Goal: Information Seeking & Learning: Learn about a topic

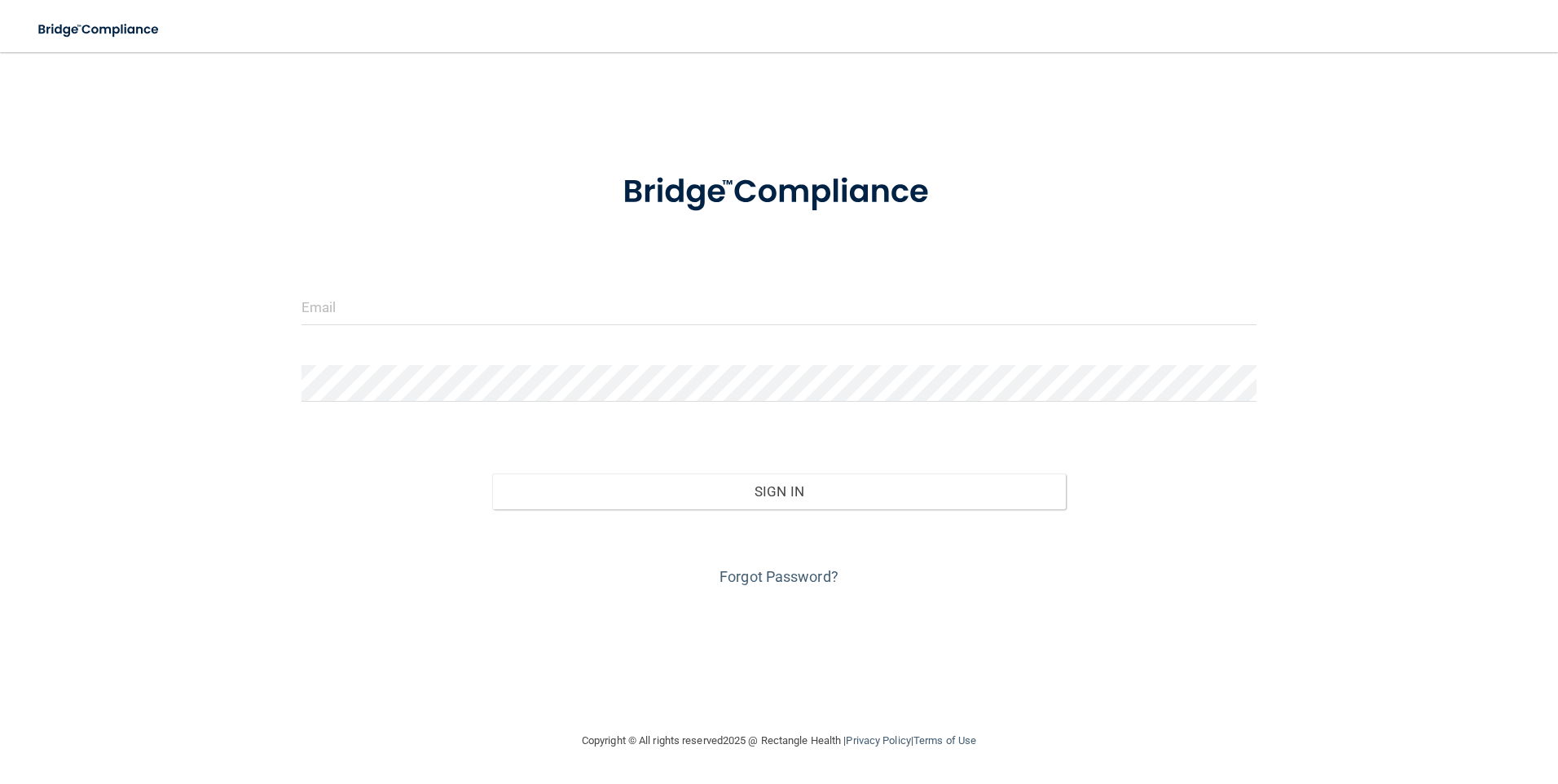
click at [754, 267] on form "Invalid email/password. You don't have permission to access that page. Sign In …" at bounding box center [779, 370] width 956 height 440
click at [736, 294] on input "email" at bounding box center [779, 307] width 956 height 37
type input "[PERSON_NAME][EMAIL_ADDRESS][PERSON_NAME][DOMAIN_NAME]"
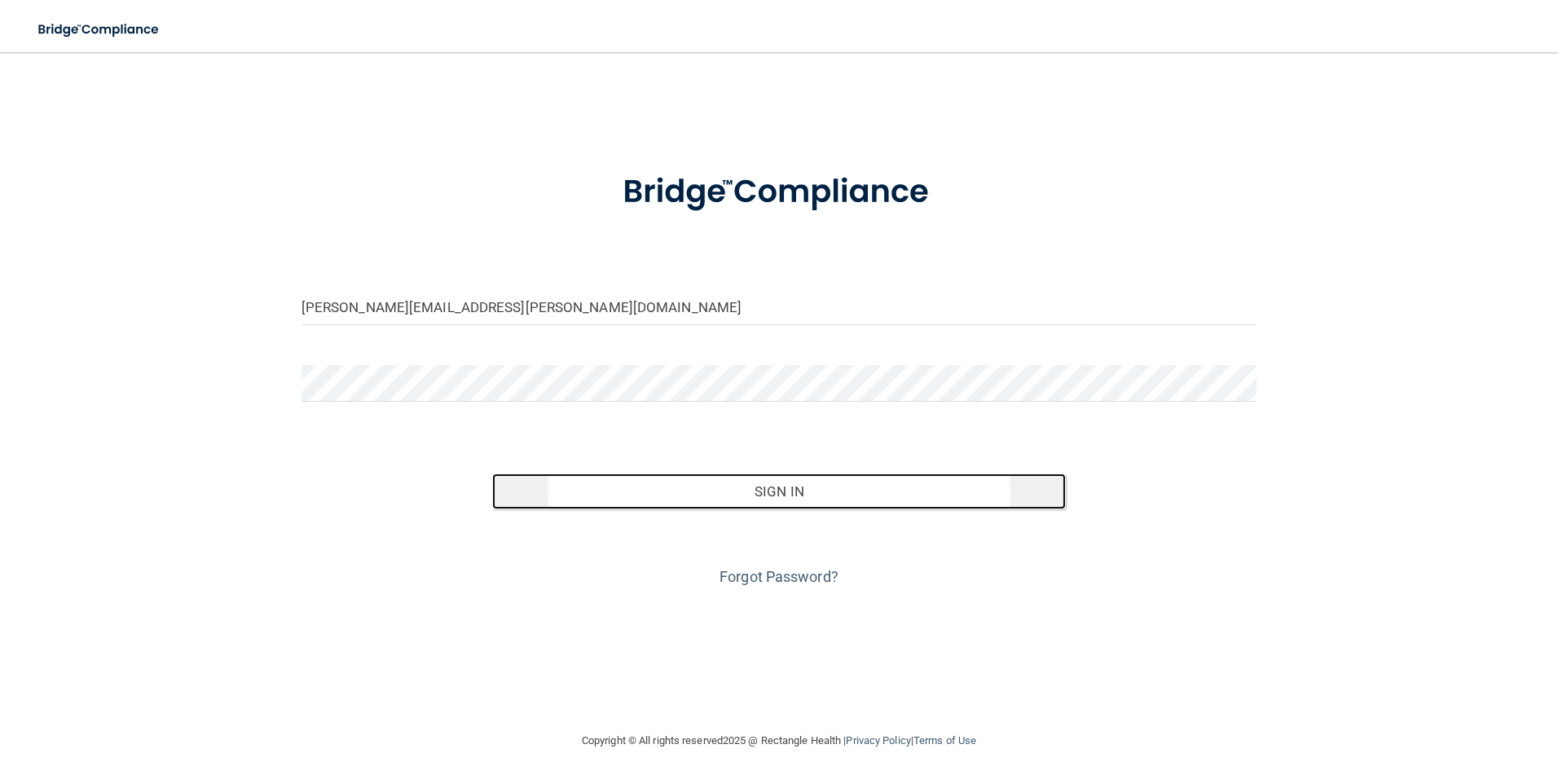
click at [745, 489] on button "Sign In" at bounding box center [779, 490] width 574 height 36
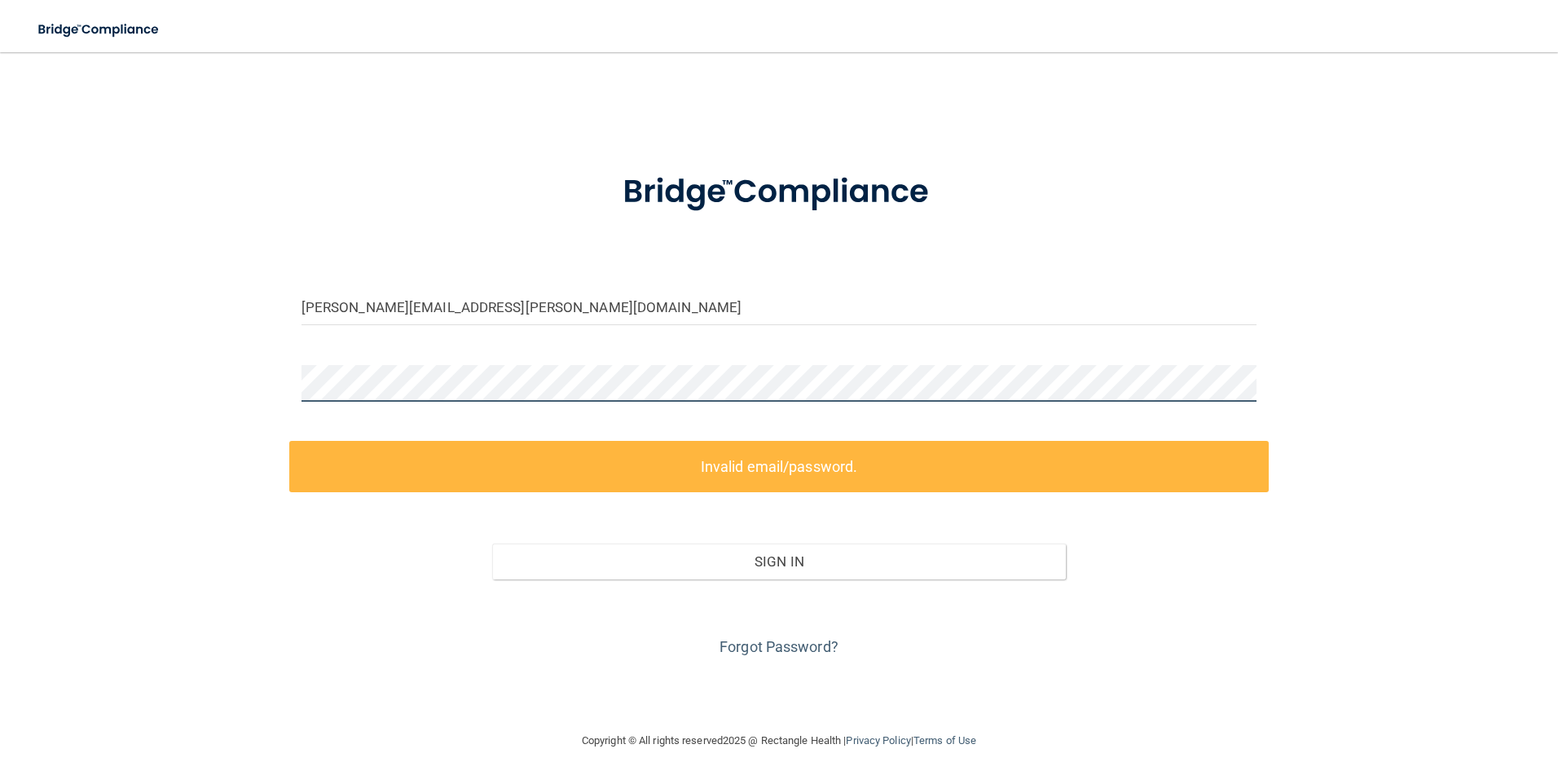
click at [114, 387] on div "[PERSON_NAME][EMAIL_ADDRESS][PERSON_NAME][DOMAIN_NAME] Invalid email/password. …" at bounding box center [779, 391] width 1494 height 647
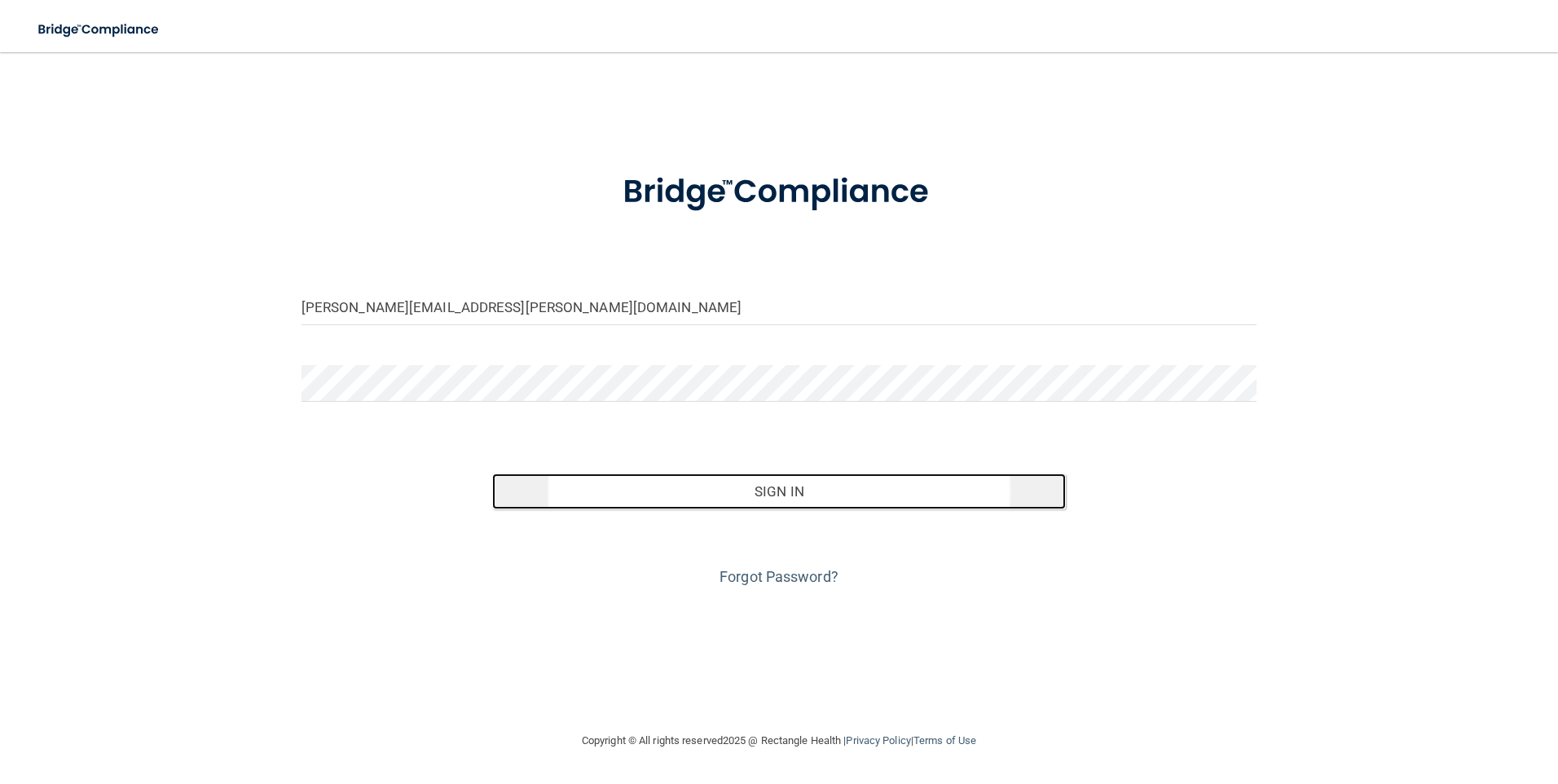
click at [896, 497] on button "Sign In" at bounding box center [779, 490] width 574 height 36
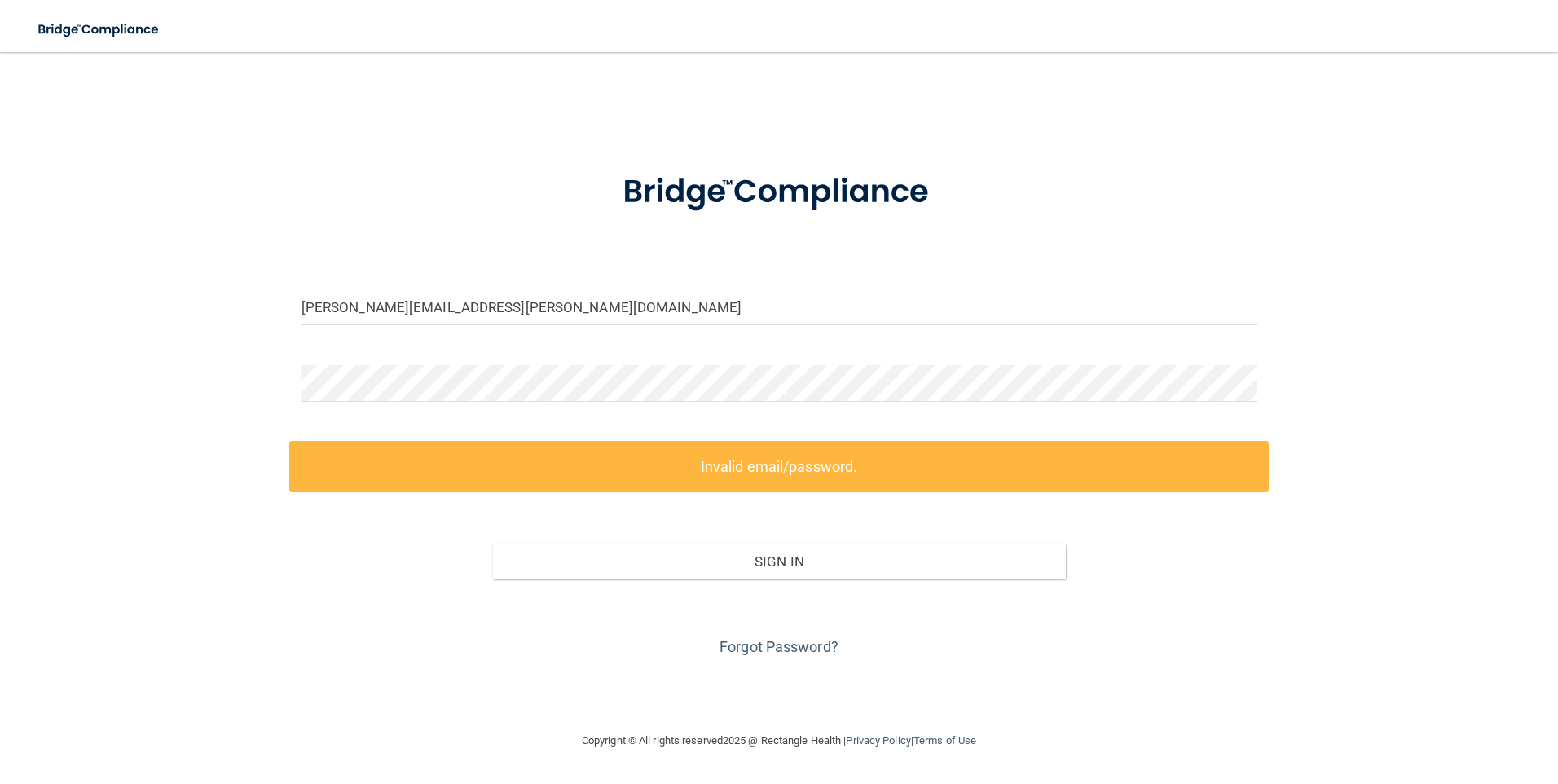
click at [806, 636] on div "Forgot Password?" at bounding box center [779, 620] width 980 height 82
click at [802, 644] on link "Forgot Password?" at bounding box center [779, 647] width 119 height 18
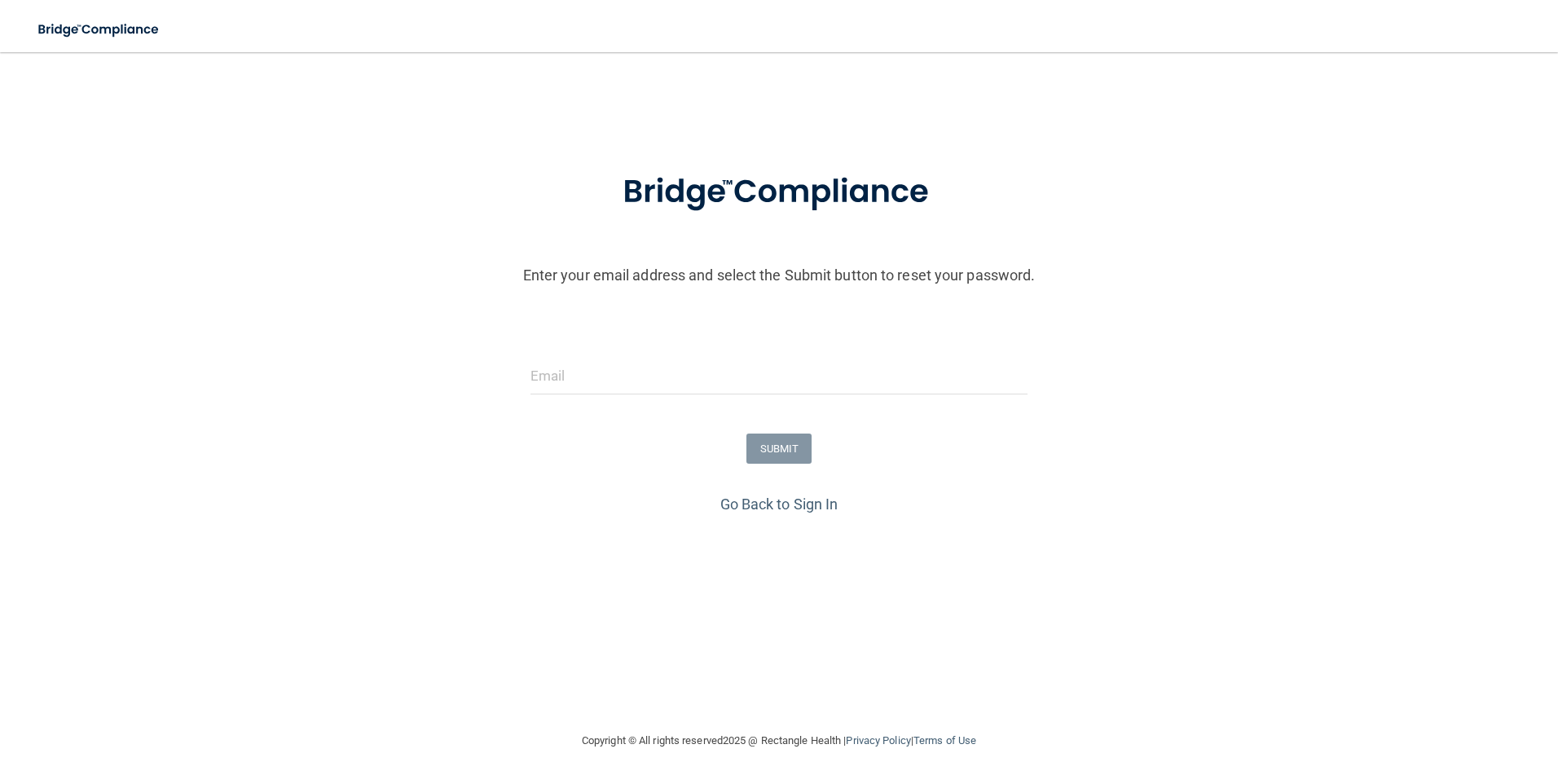
click at [809, 345] on form "Enter your email address and select the Submit button to reset your password. S…" at bounding box center [779, 320] width 1542 height 340
click at [805, 371] on input "email" at bounding box center [779, 376] width 498 height 37
type input "[PERSON_NAME][EMAIL_ADDRESS][PERSON_NAME][DOMAIN_NAME]"
click at [779, 452] on button "SUBMIT" at bounding box center [779, 448] width 66 height 30
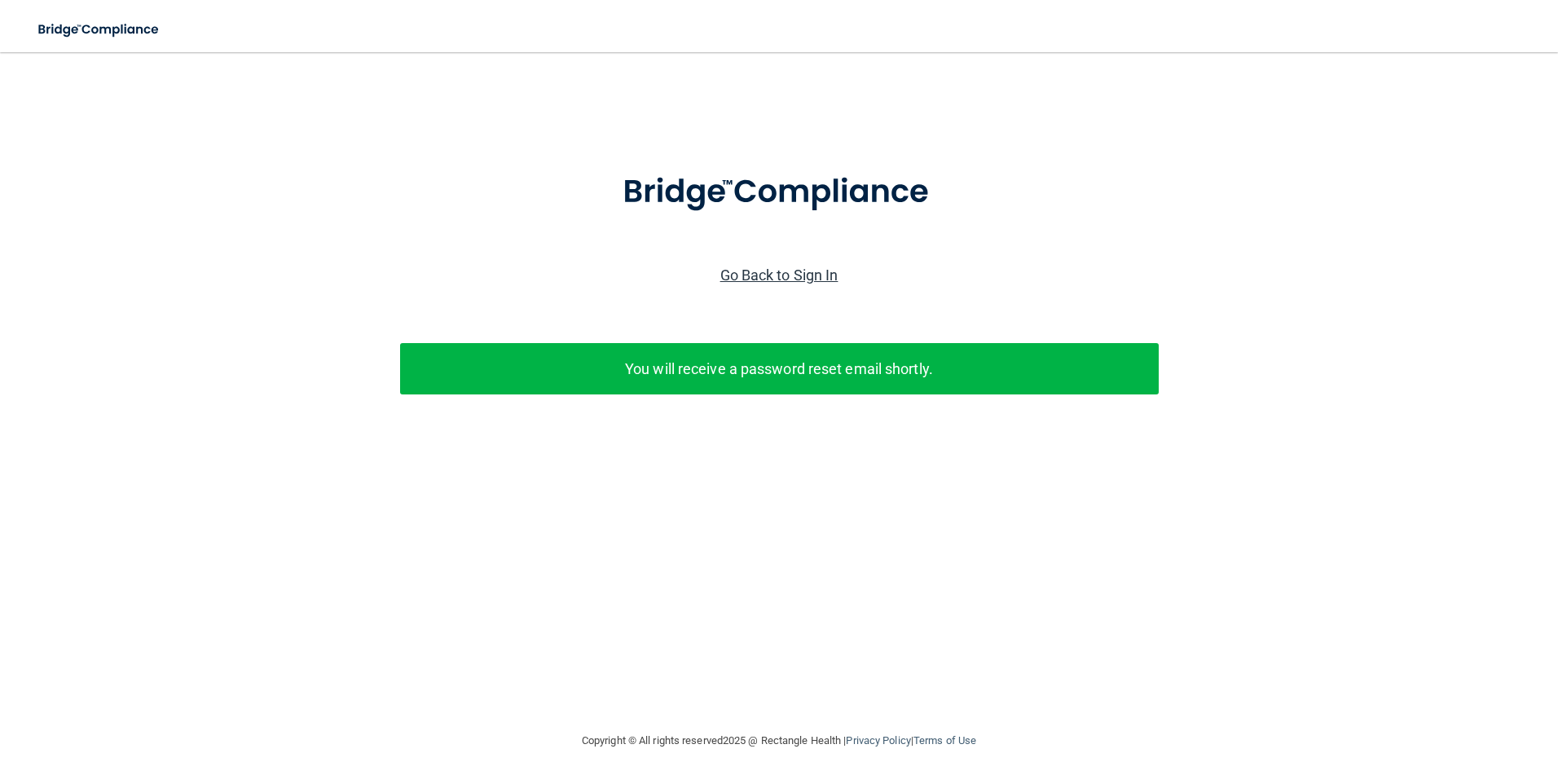
click at [805, 277] on link "Go Back to Sign In" at bounding box center [779, 275] width 118 height 18
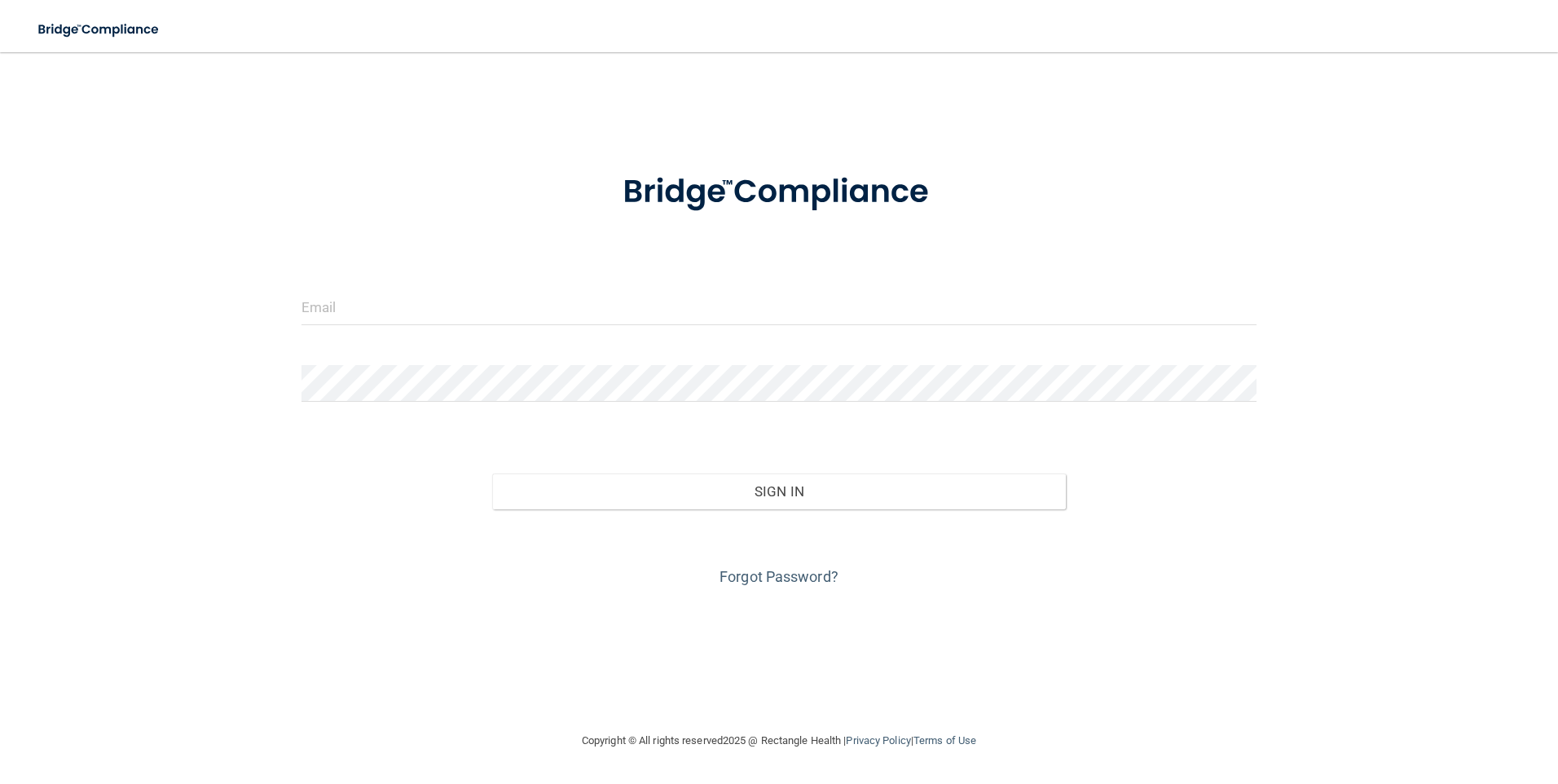
click at [566, 285] on form "Invalid email/password. You don't have permission to access that page. Sign In …" at bounding box center [779, 370] width 956 height 440
click at [577, 308] on input "email" at bounding box center [779, 307] width 956 height 37
type input "[PERSON_NAME][EMAIL_ADDRESS][PERSON_NAME][DOMAIN_NAME]"
click at [740, 514] on div "Forgot Password?" at bounding box center [779, 550] width 980 height 82
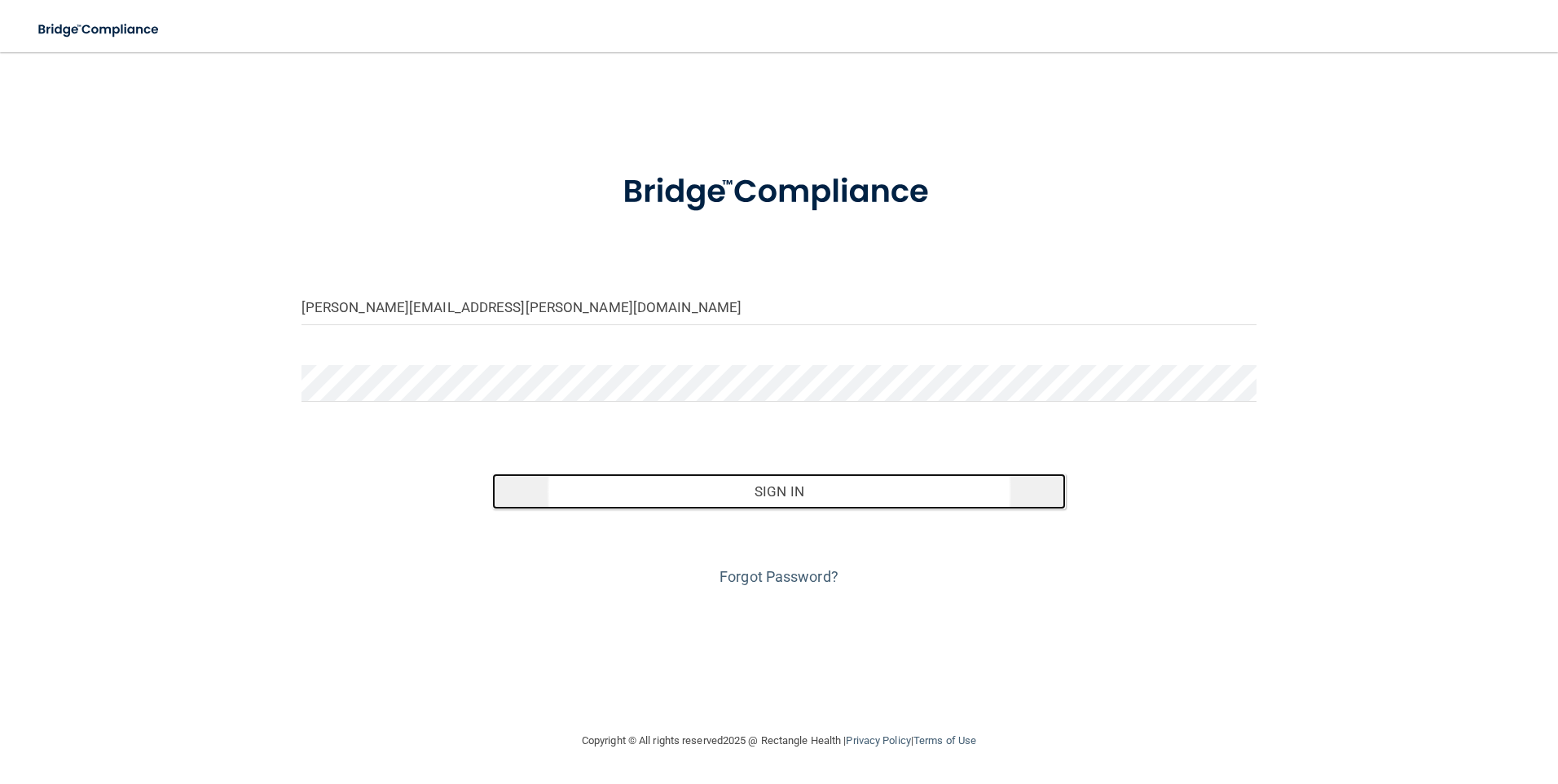
click at [768, 494] on button "Sign In" at bounding box center [779, 490] width 574 height 36
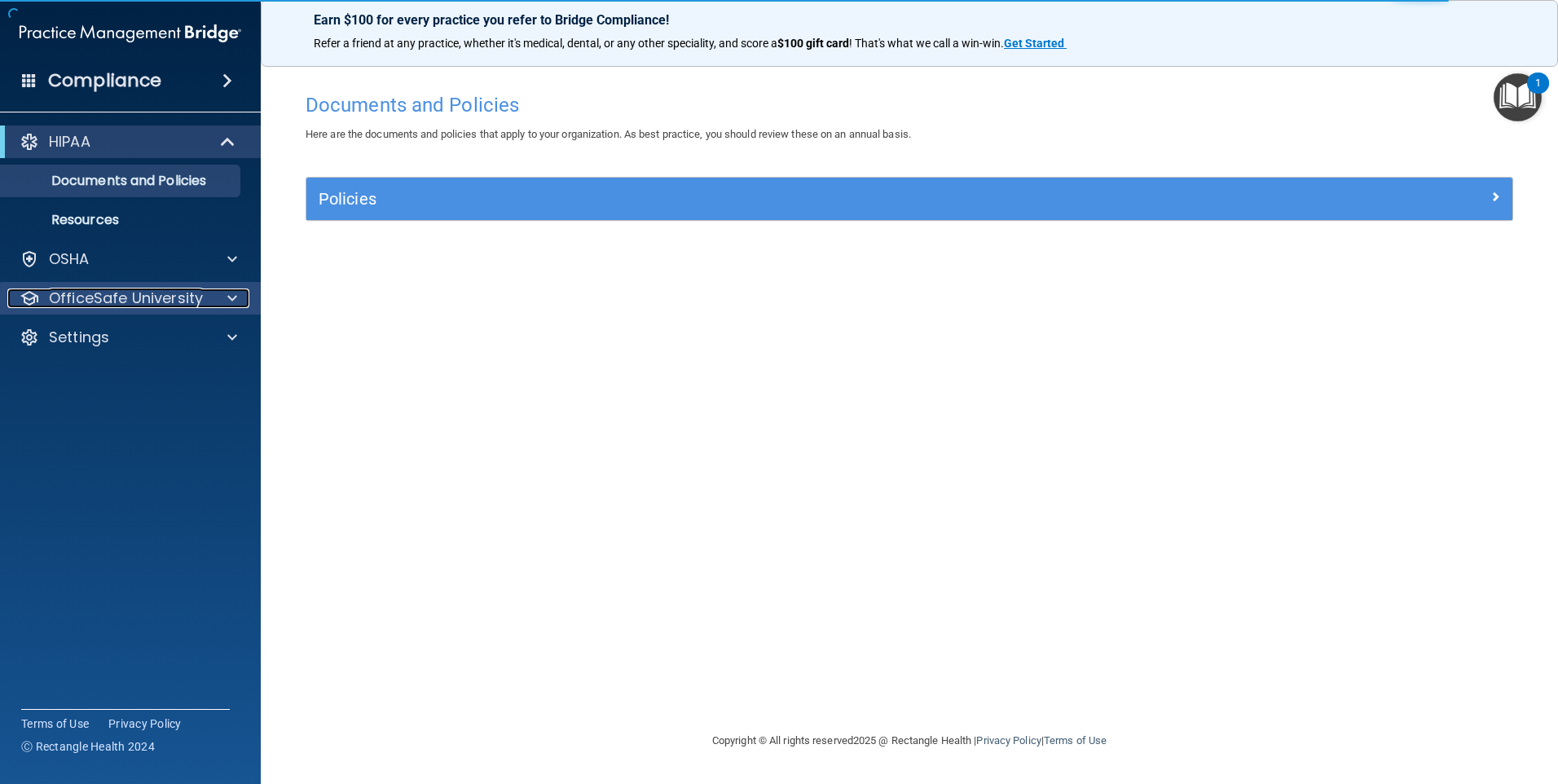
click at [186, 304] on p "OfficeSafe University" at bounding box center [126, 298] width 154 height 20
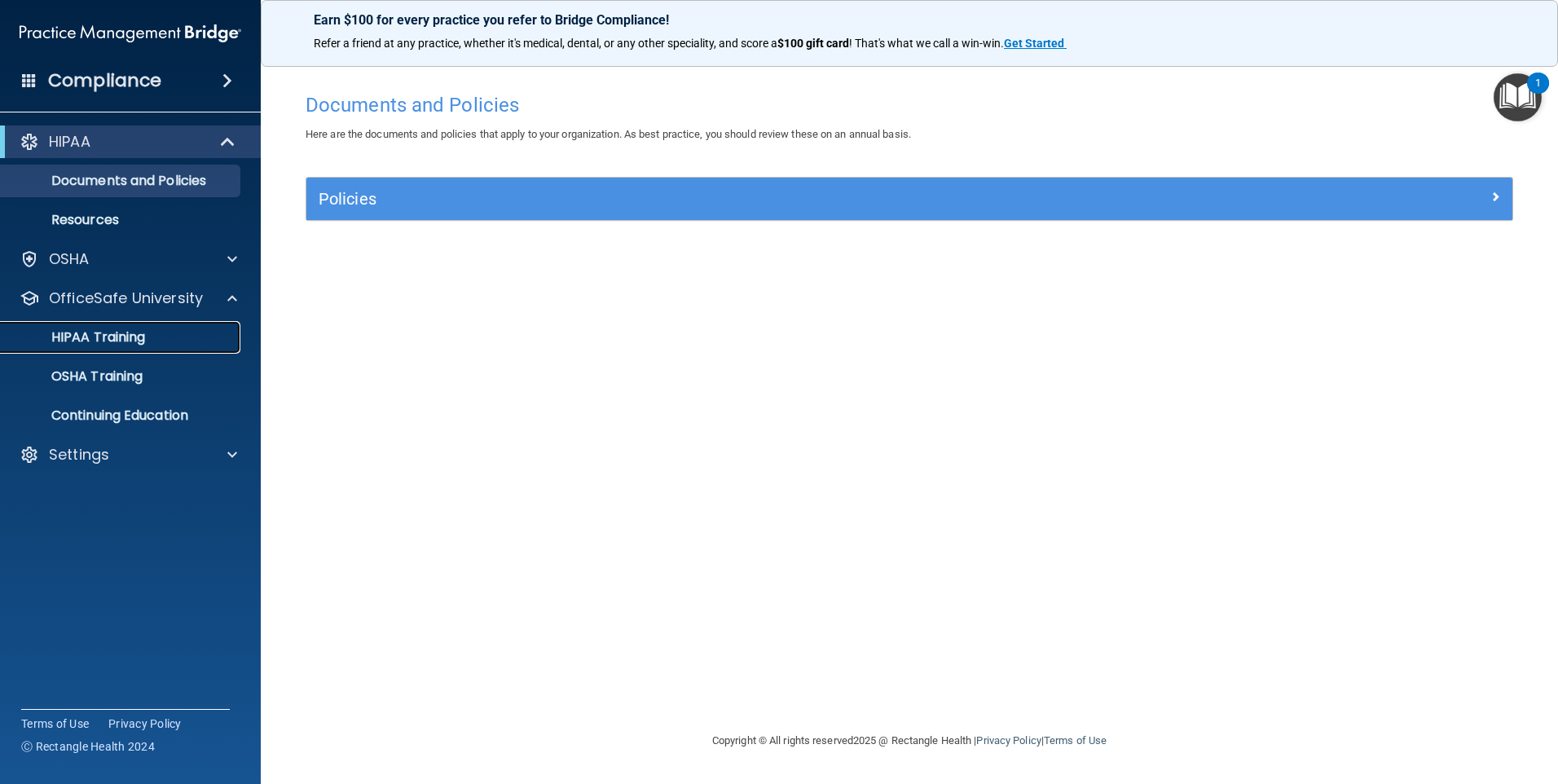
click at [153, 345] on link "HIPAA Training" at bounding box center [111, 336] width 257 height 32
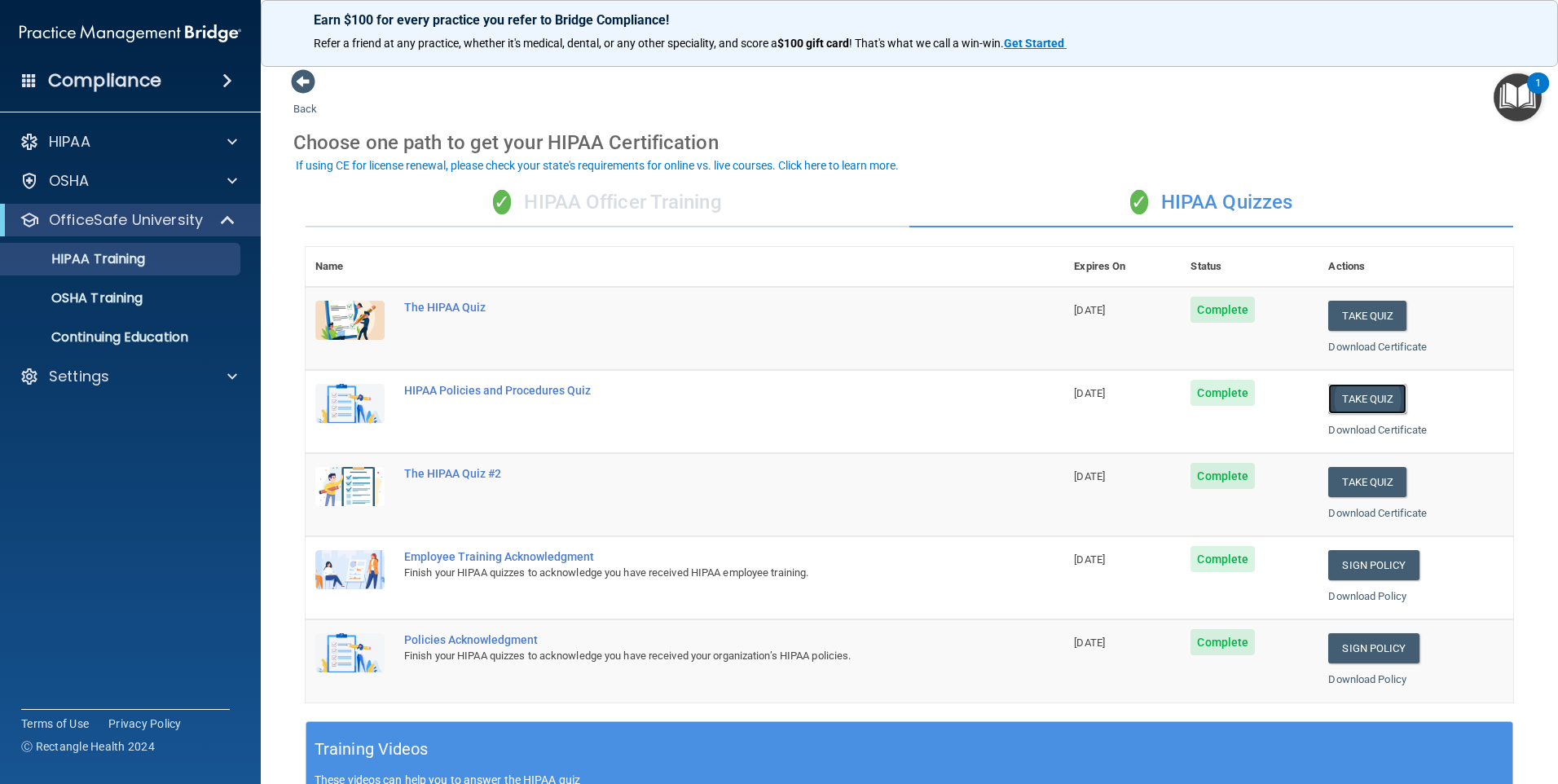
click at [1375, 391] on button "Take Quiz" at bounding box center [1368, 398] width 78 height 30
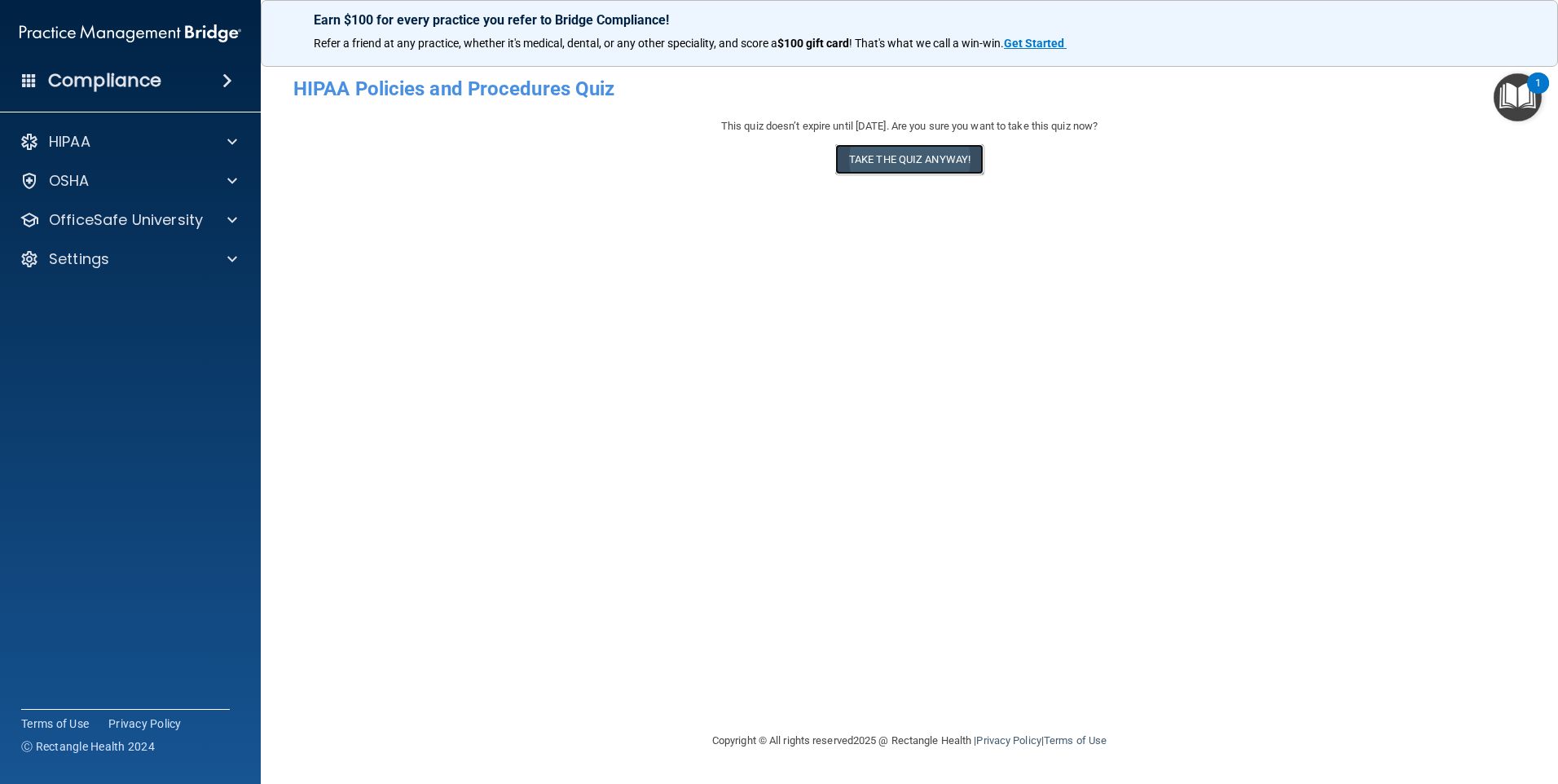
click at [926, 171] on button "Take the quiz anyway!" at bounding box center [909, 159] width 148 height 30
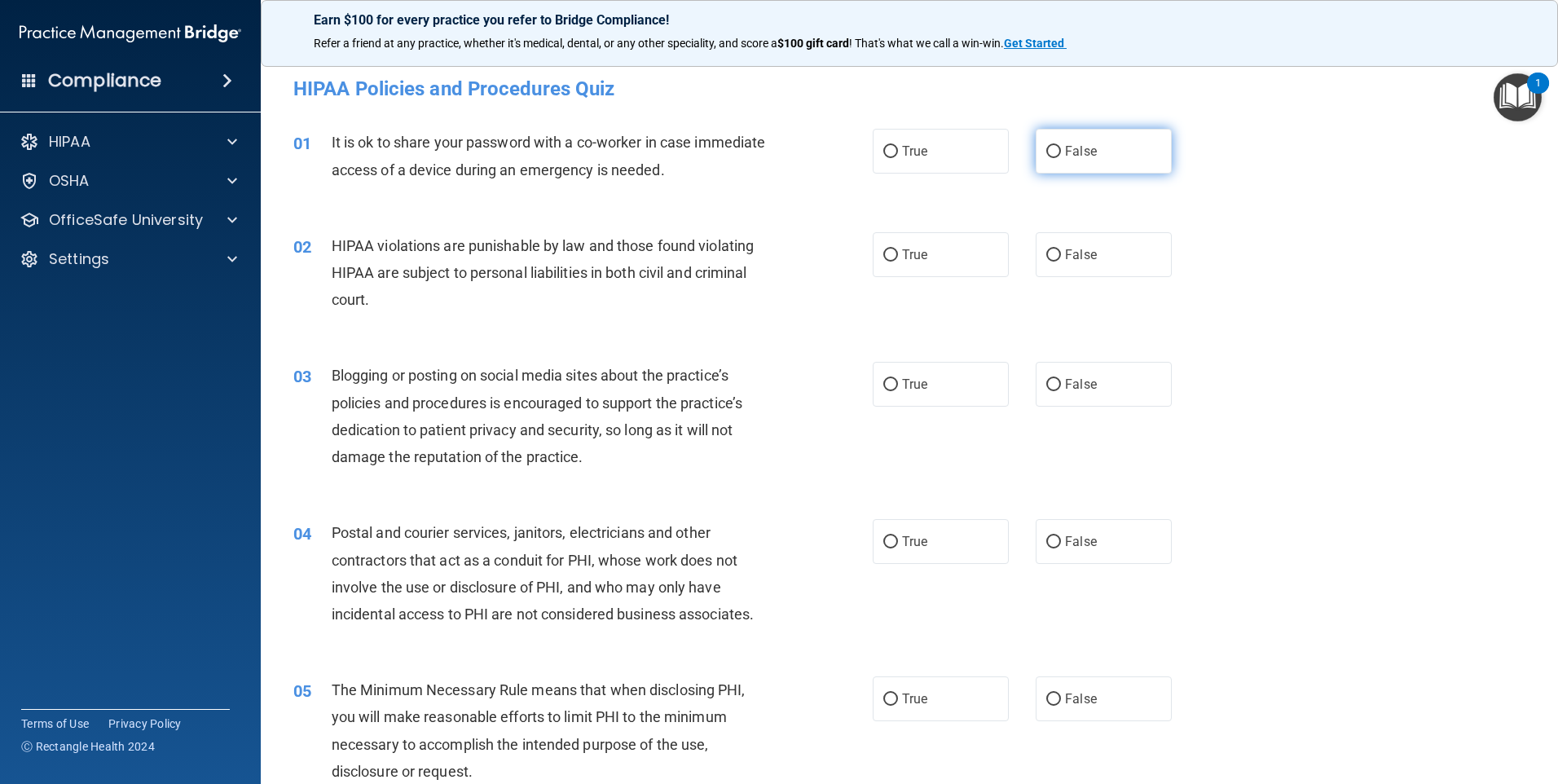
click at [1049, 151] on input "False" at bounding box center [1054, 152] width 15 height 13
radio input "true"
click at [884, 252] on input "True" at bounding box center [891, 255] width 15 height 13
radio input "true"
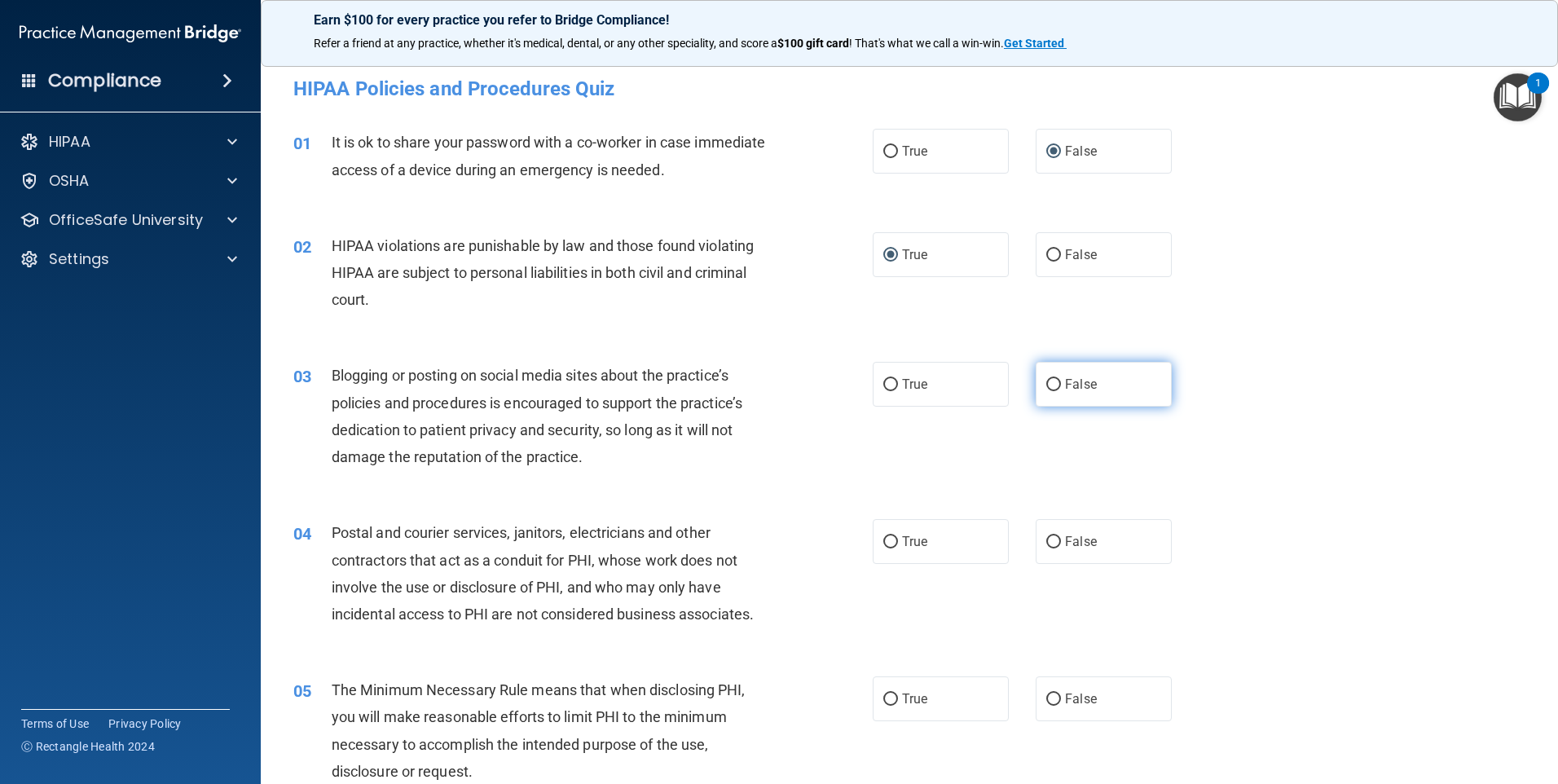
click at [1047, 383] on input "False" at bounding box center [1054, 384] width 15 height 13
radio input "true"
click at [884, 538] on input "True" at bounding box center [891, 542] width 15 height 13
radio input "true"
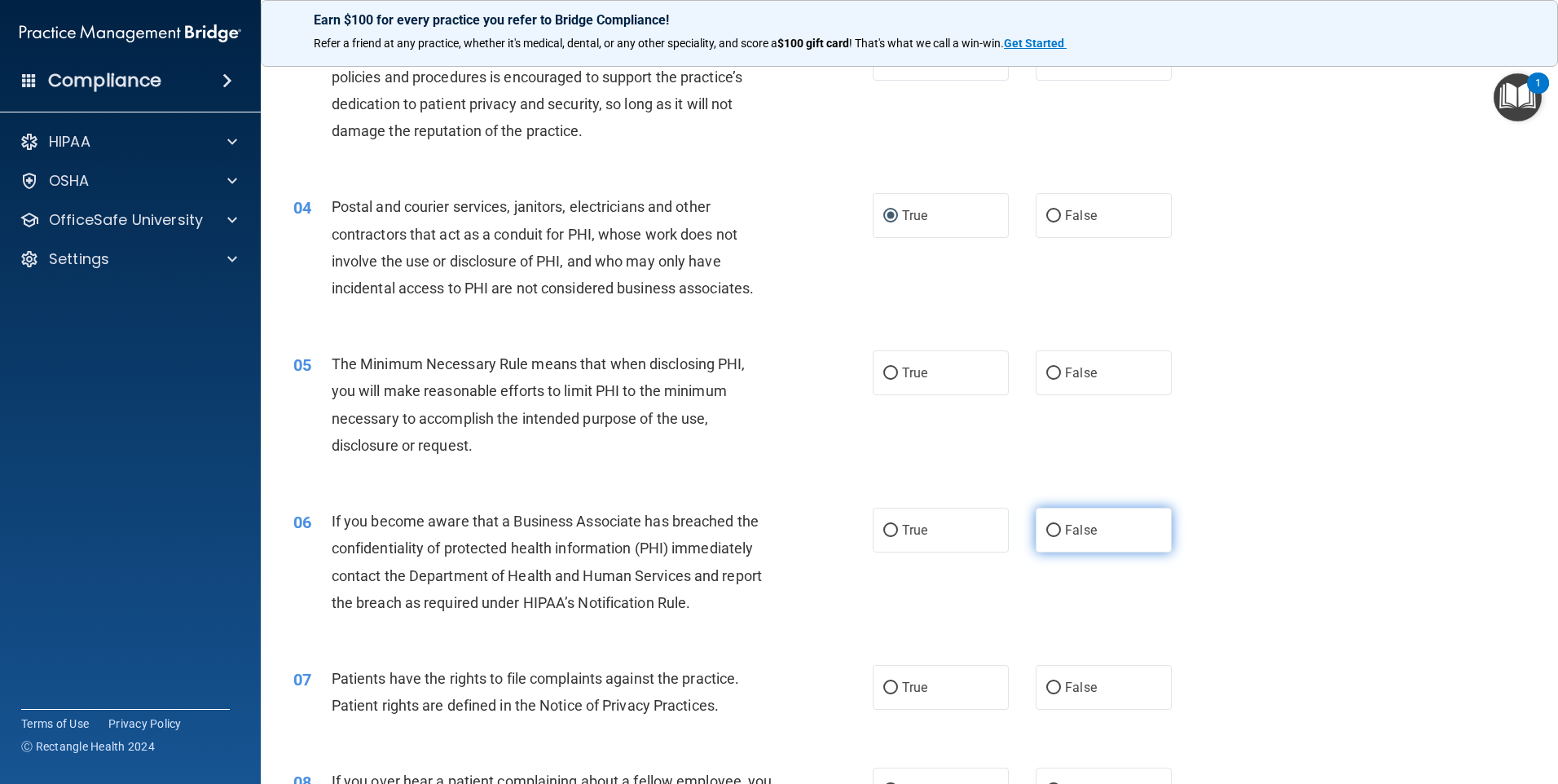
scroll to position [408, 0]
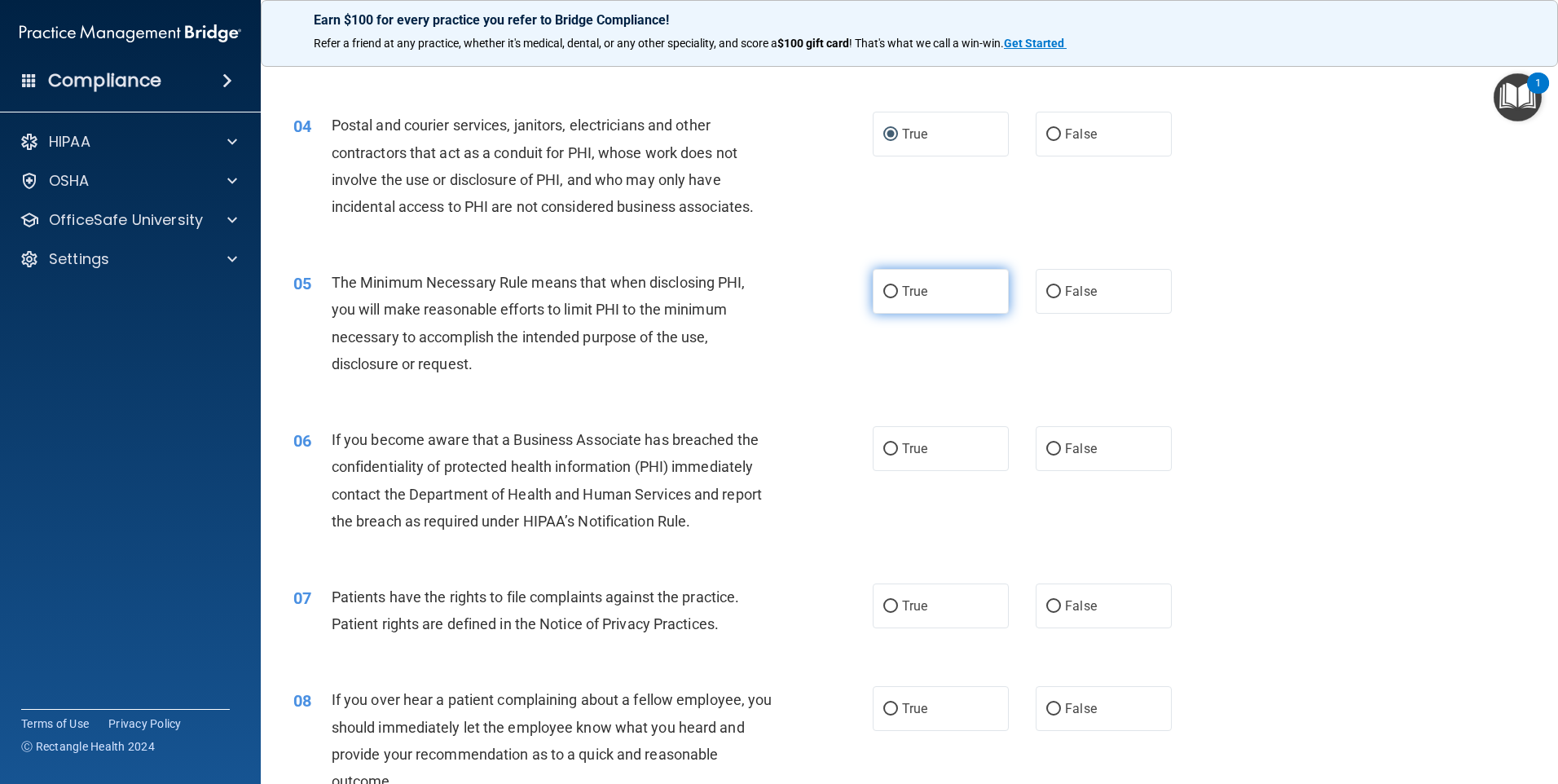
click at [884, 286] on input "True" at bounding box center [891, 292] width 15 height 13
radio input "true"
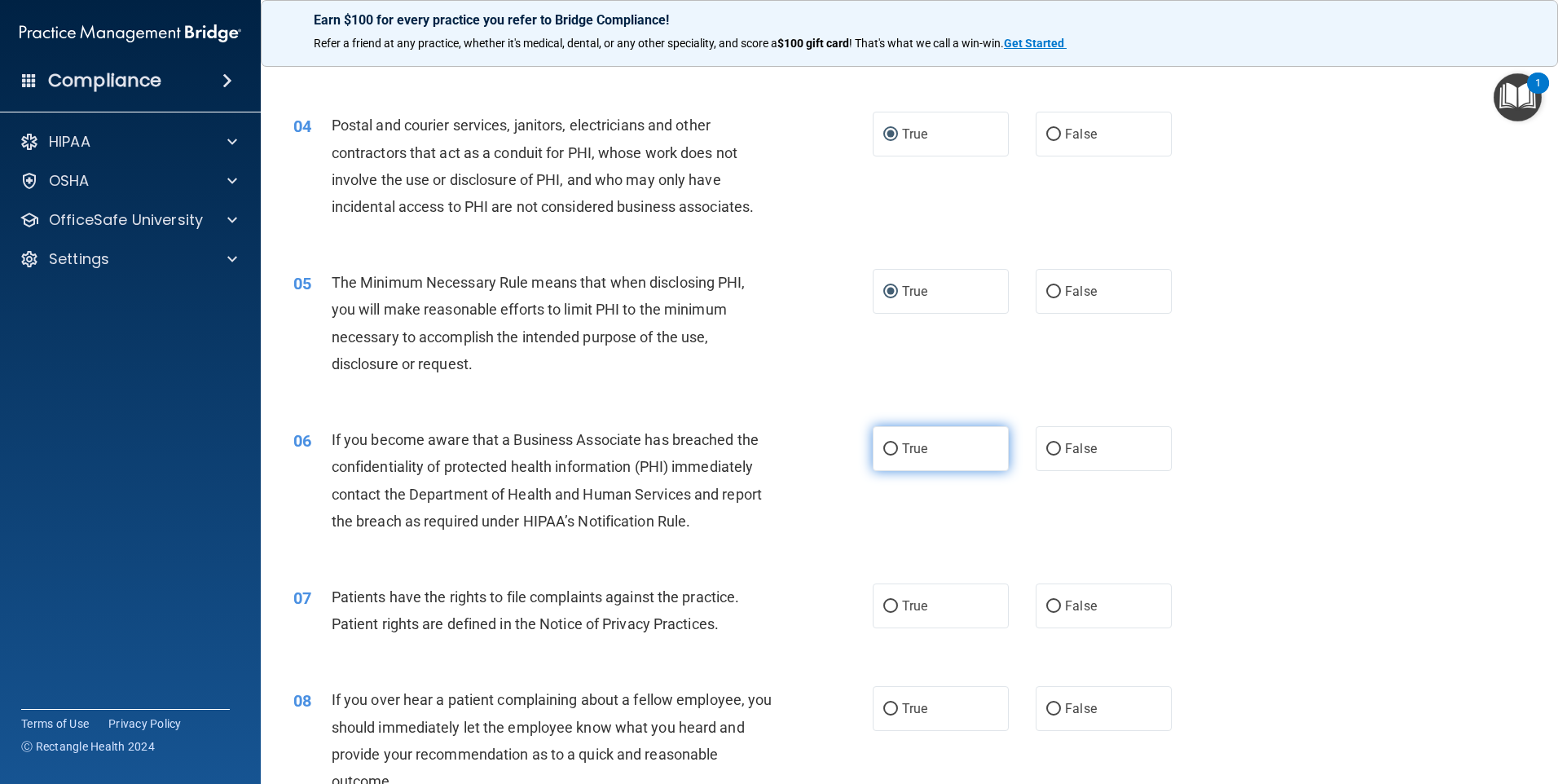
click at [884, 448] on input "True" at bounding box center [891, 449] width 15 height 13
radio input "true"
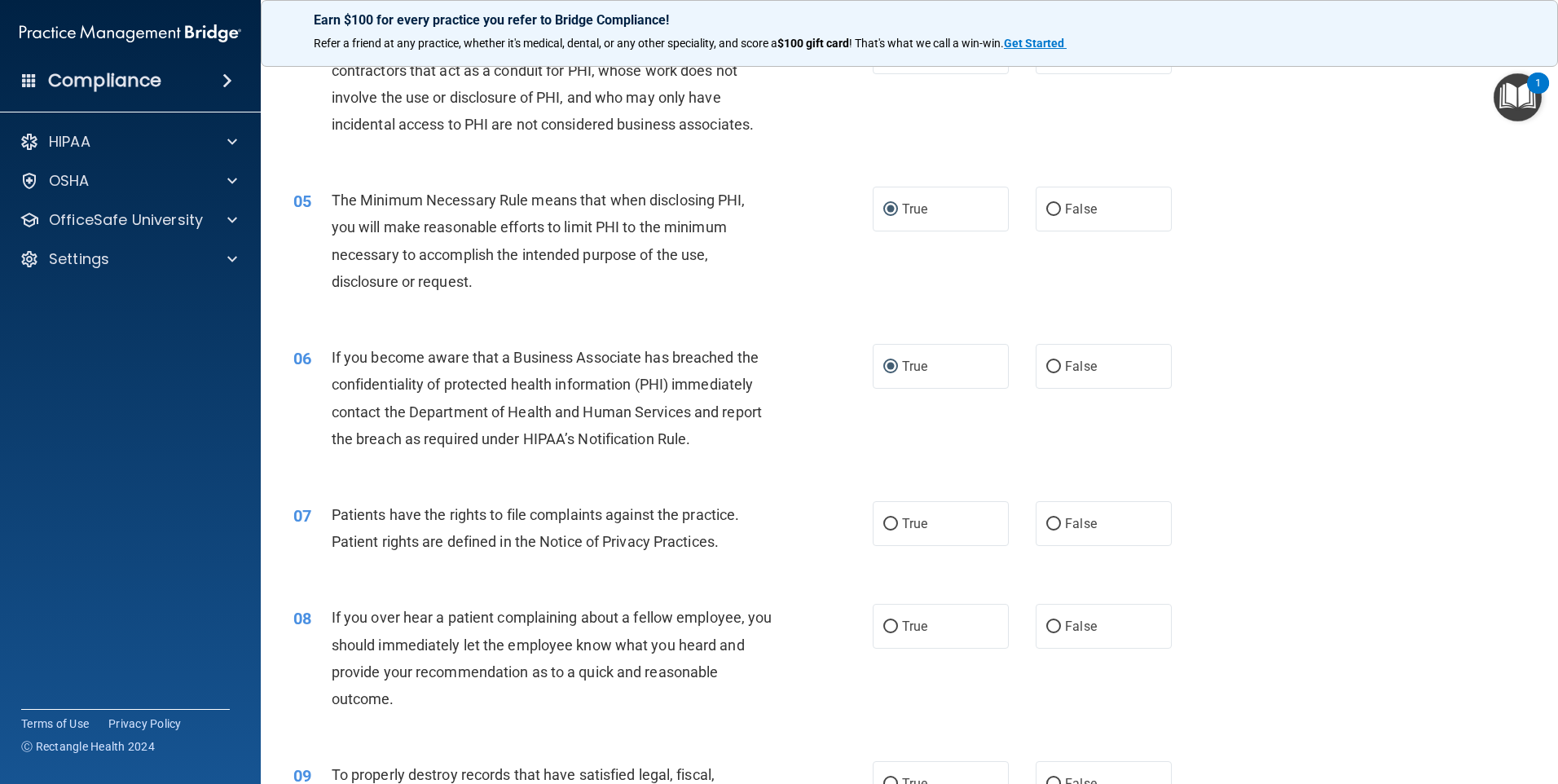
scroll to position [570, 0]
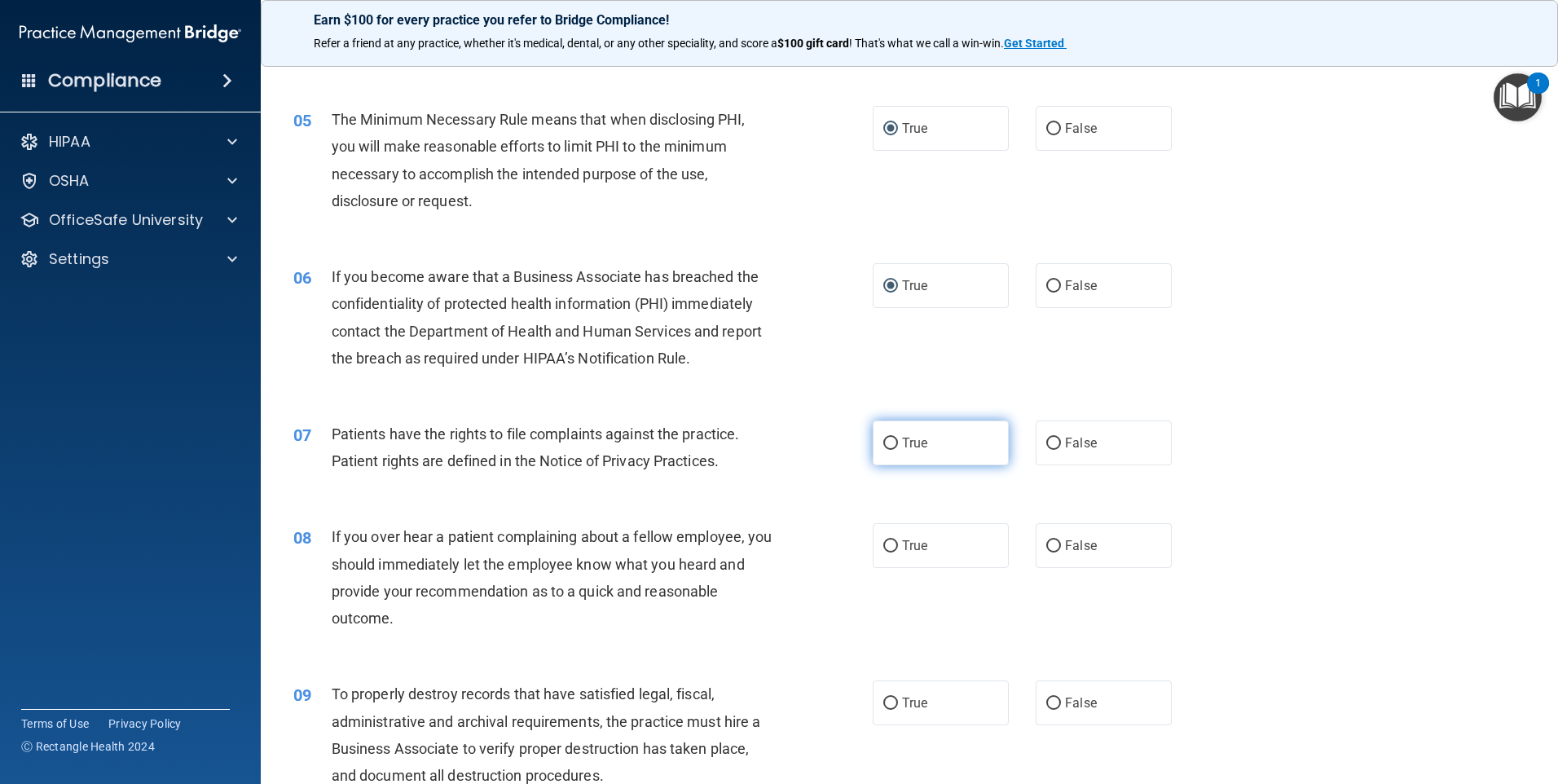
click at [895, 439] on label "True" at bounding box center [941, 443] width 137 height 45
click at [895, 439] on input "True" at bounding box center [891, 444] width 15 height 13
radio input "true"
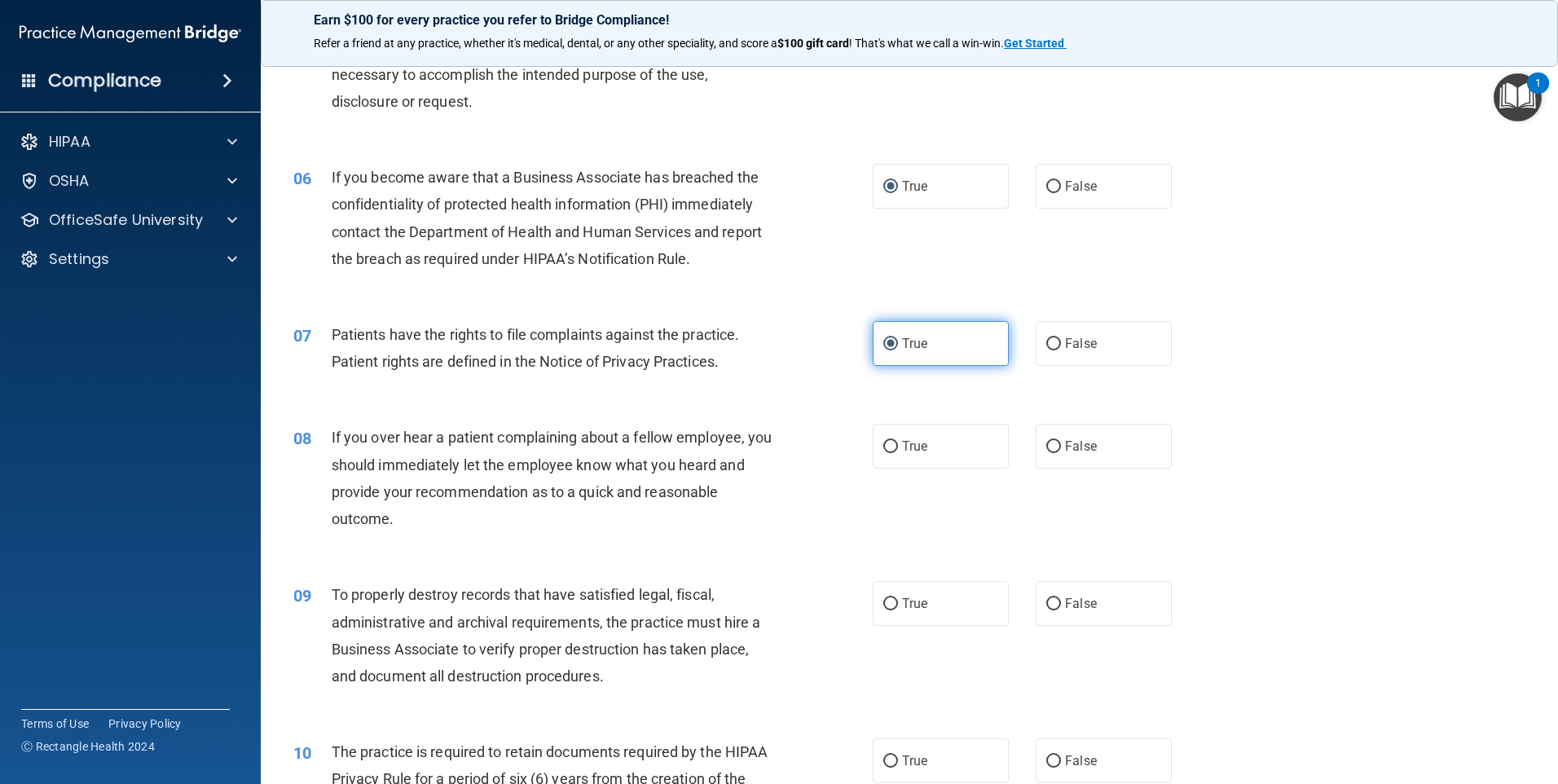
scroll to position [733, 0]
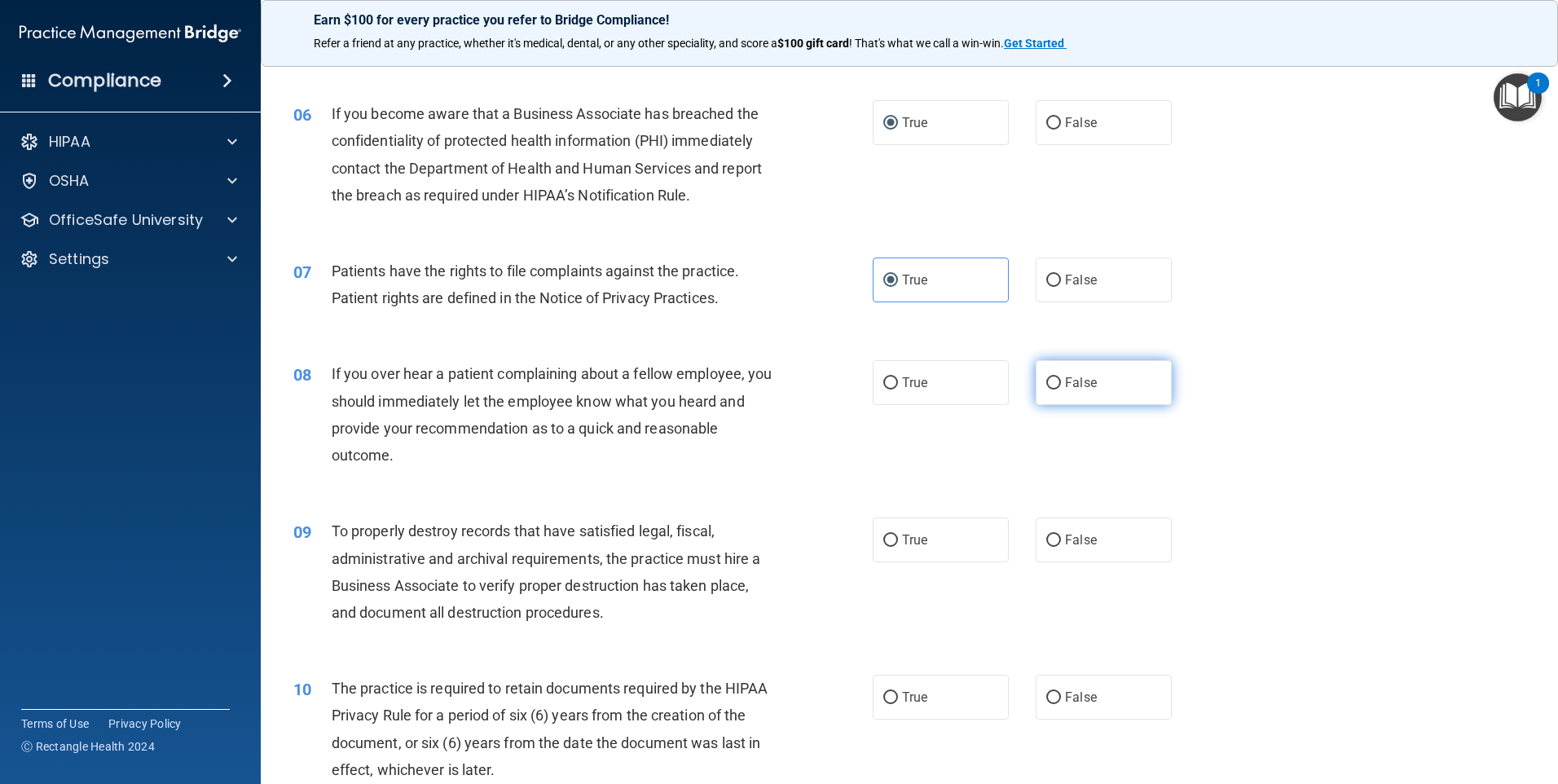
click at [1050, 378] on input "False" at bounding box center [1054, 383] width 15 height 13
radio input "true"
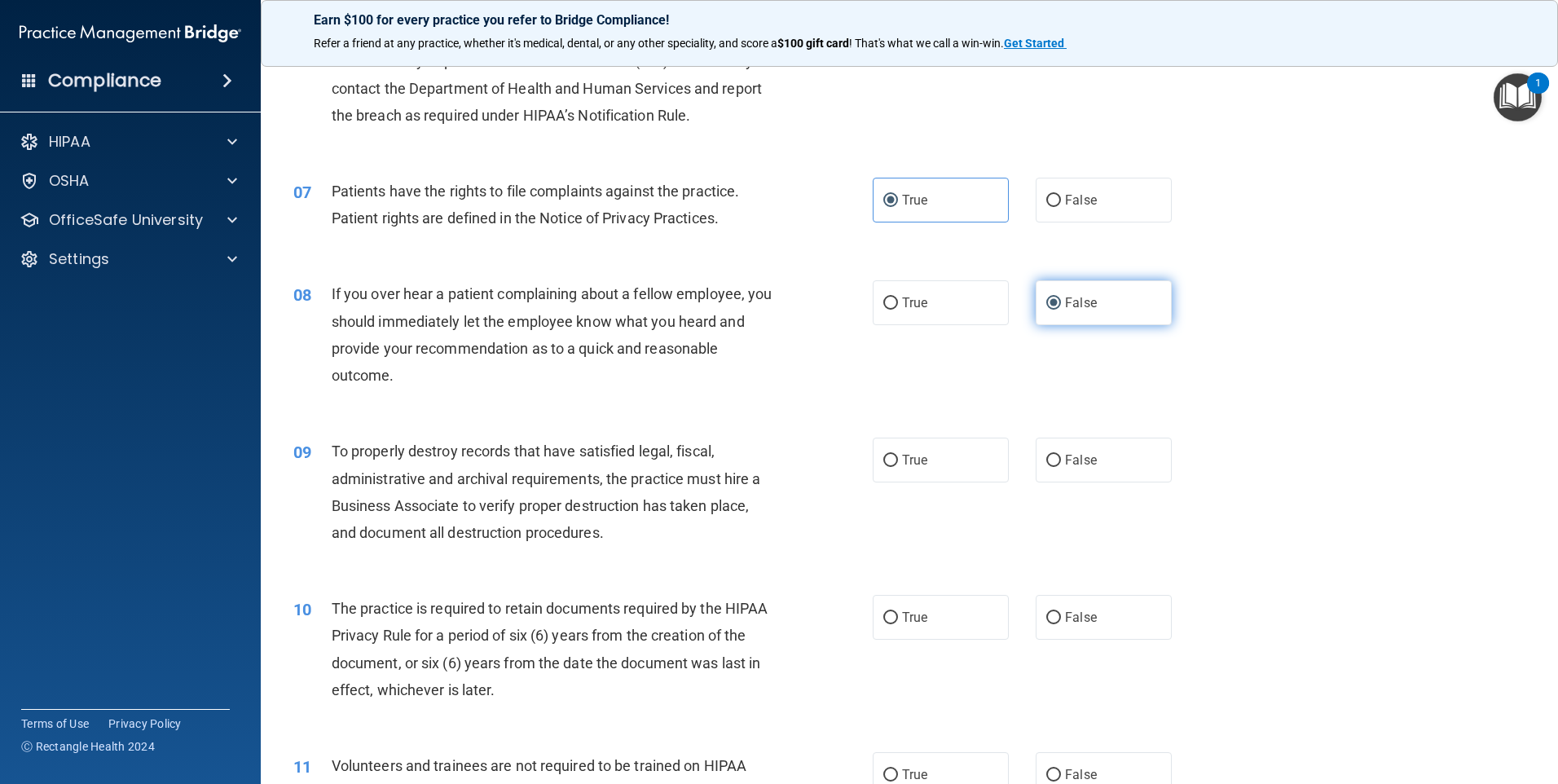
scroll to position [1059, 0]
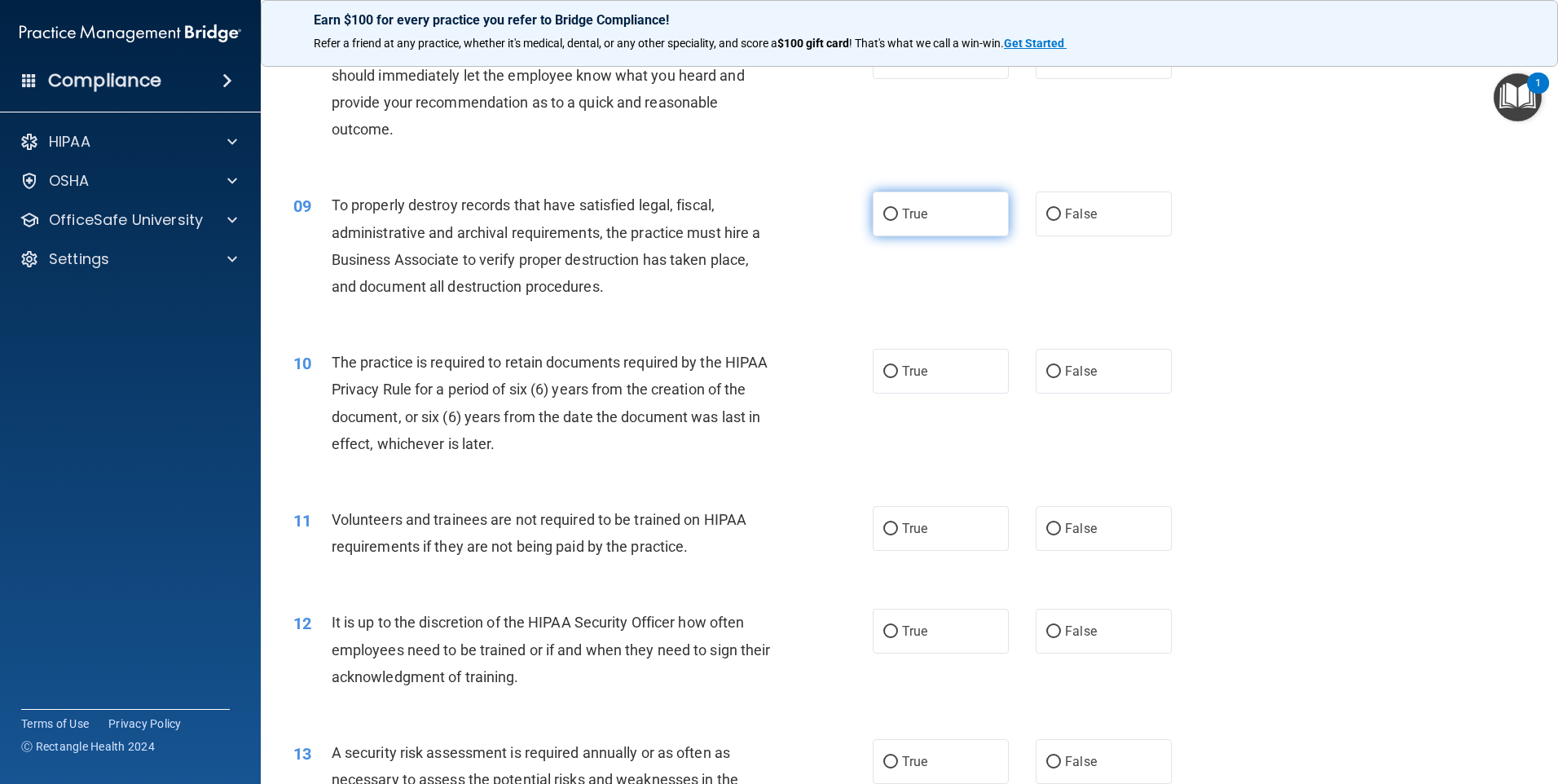
click at [885, 211] on input "True" at bounding box center [891, 215] width 15 height 13
radio input "true"
click at [887, 373] on input "True" at bounding box center [891, 372] width 15 height 13
radio input "true"
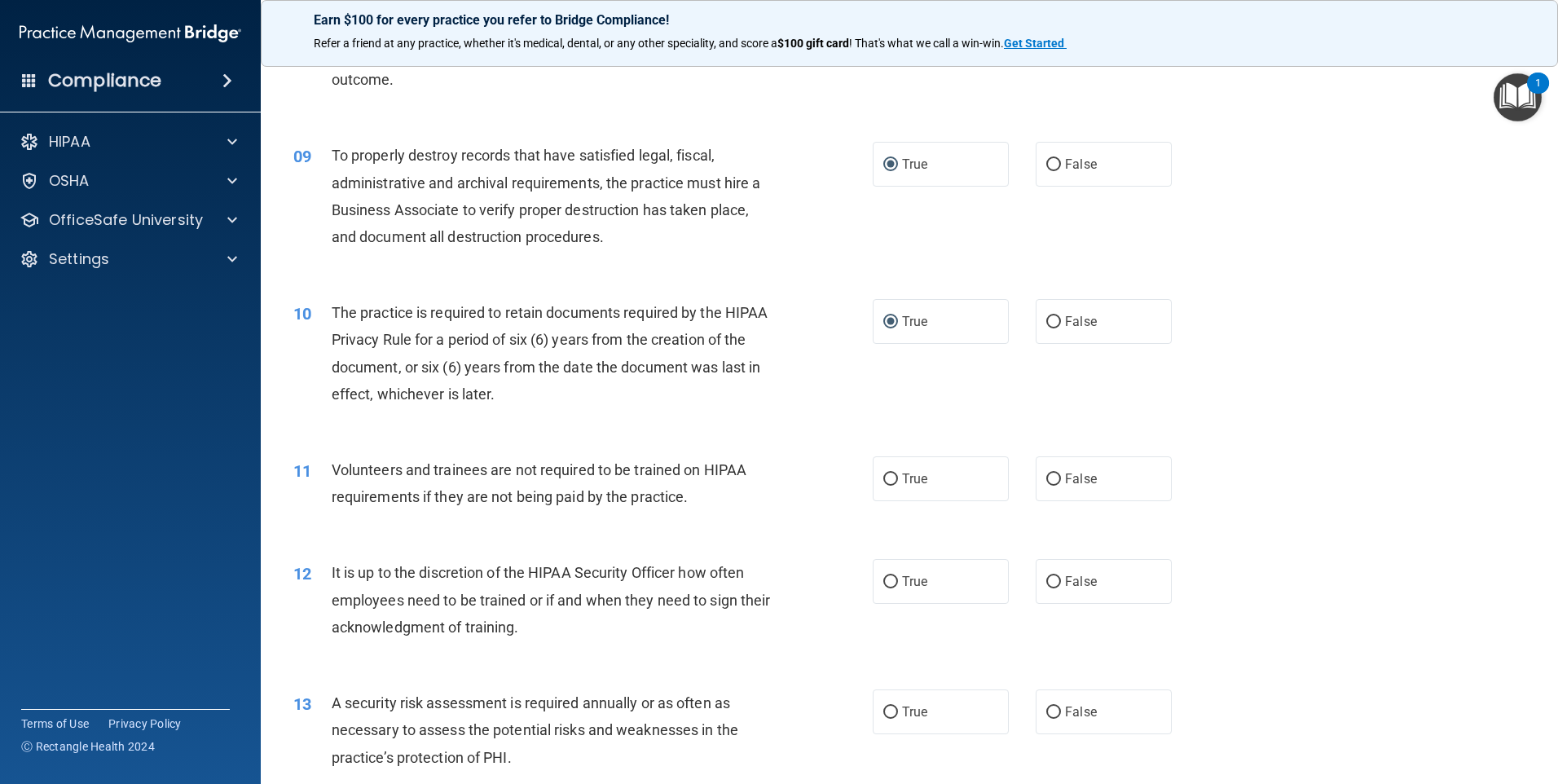
scroll to position [1141, 0]
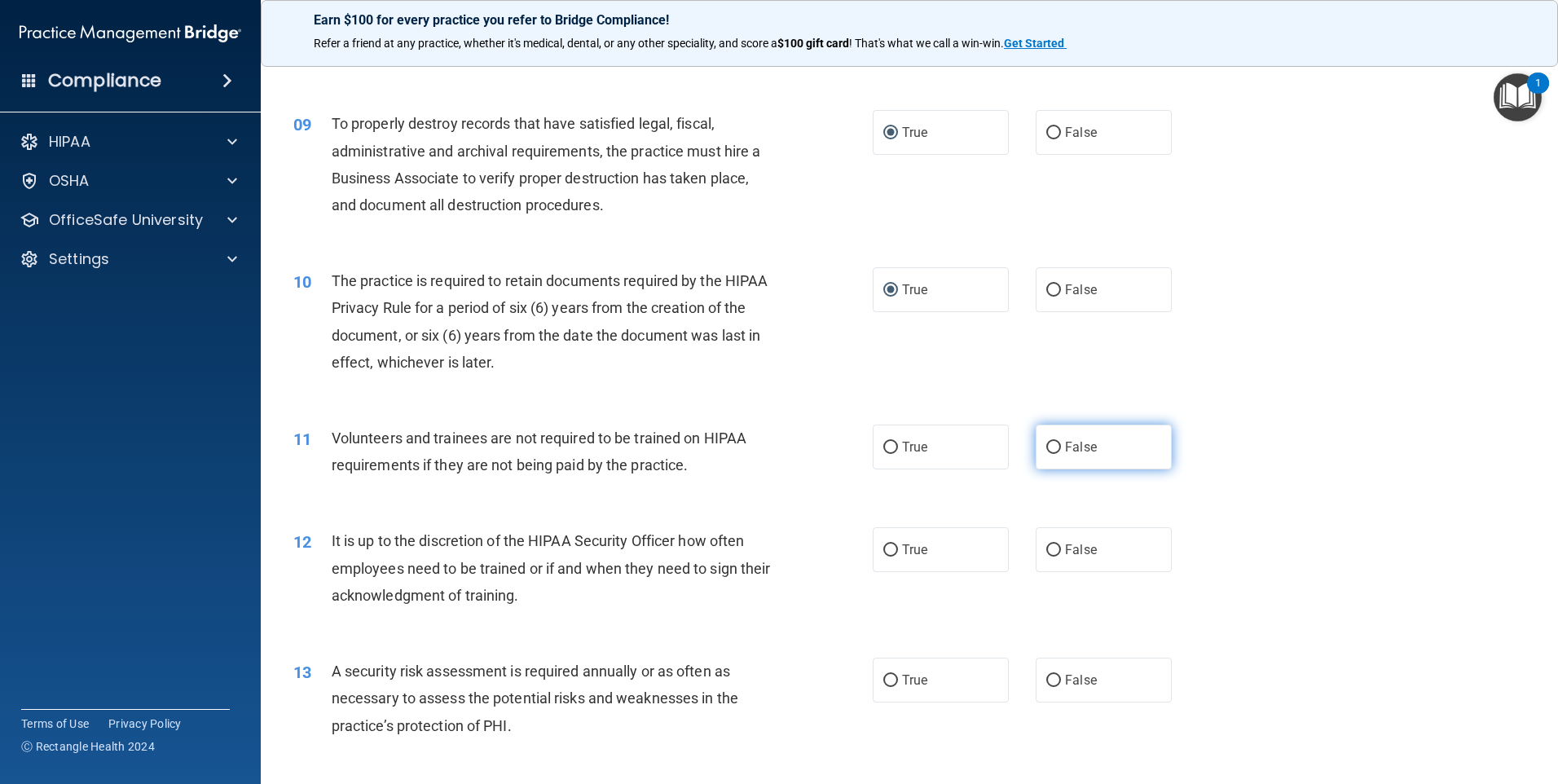
click at [1054, 448] on label "False" at bounding box center [1104, 447] width 137 height 45
click at [1054, 448] on input "False" at bounding box center [1054, 448] width 15 height 13
radio input "true"
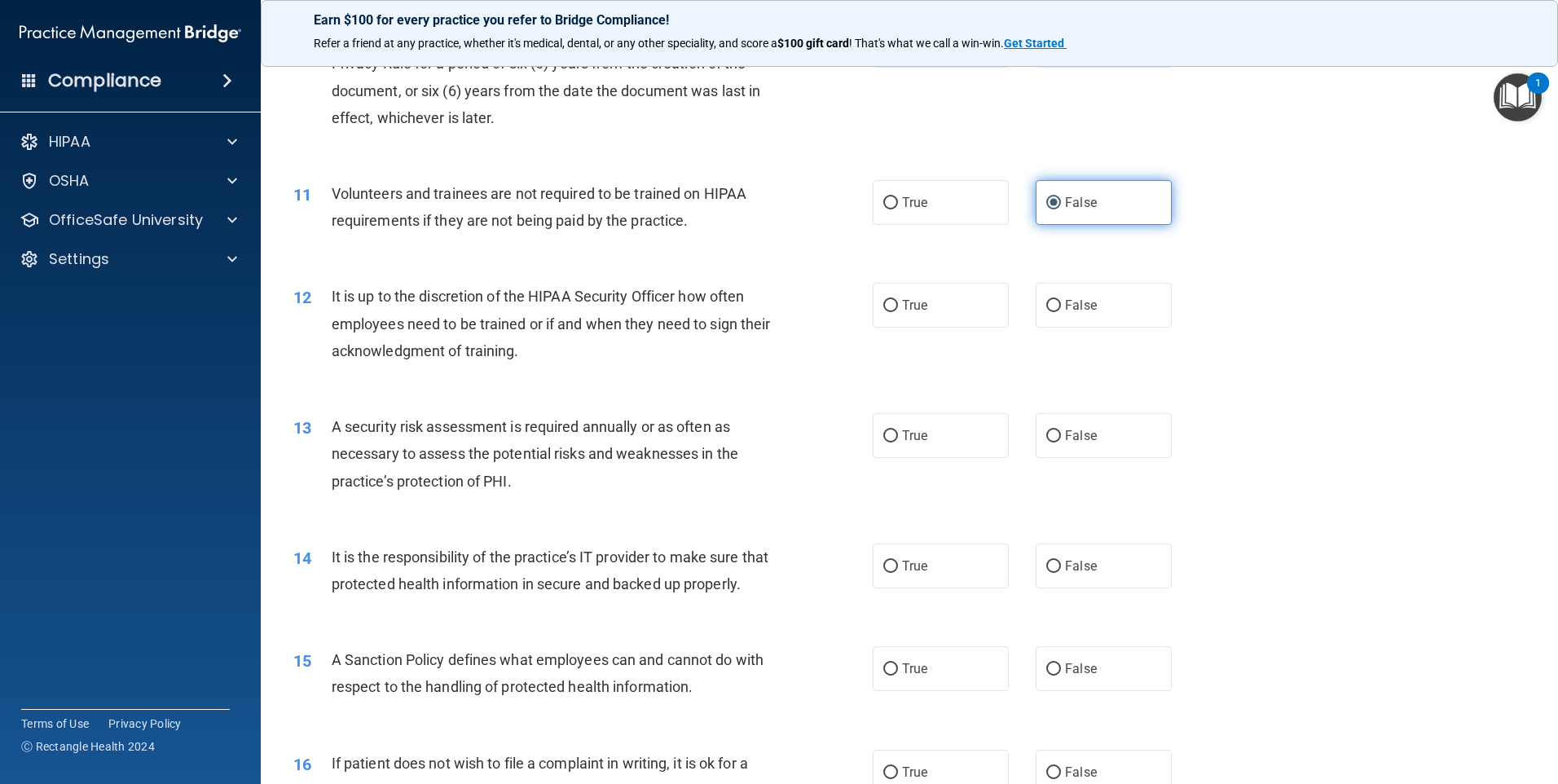
scroll to position [1467, 0]
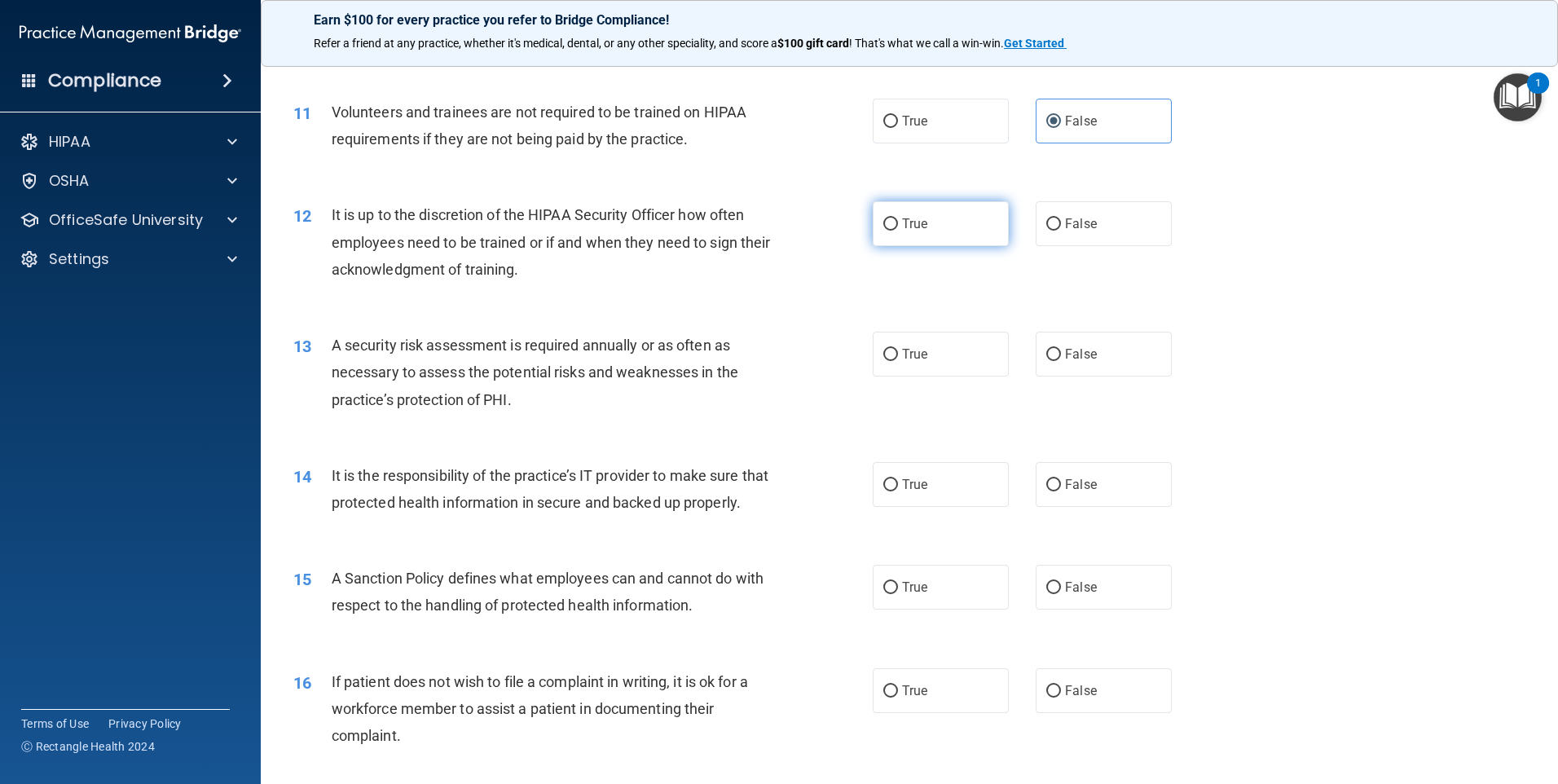
click at [884, 225] on input "True" at bounding box center [891, 224] width 15 height 13
radio input "true"
click at [884, 350] on input "True" at bounding box center [891, 355] width 15 height 13
radio input "true"
click at [888, 489] on input "True" at bounding box center [891, 485] width 15 height 13
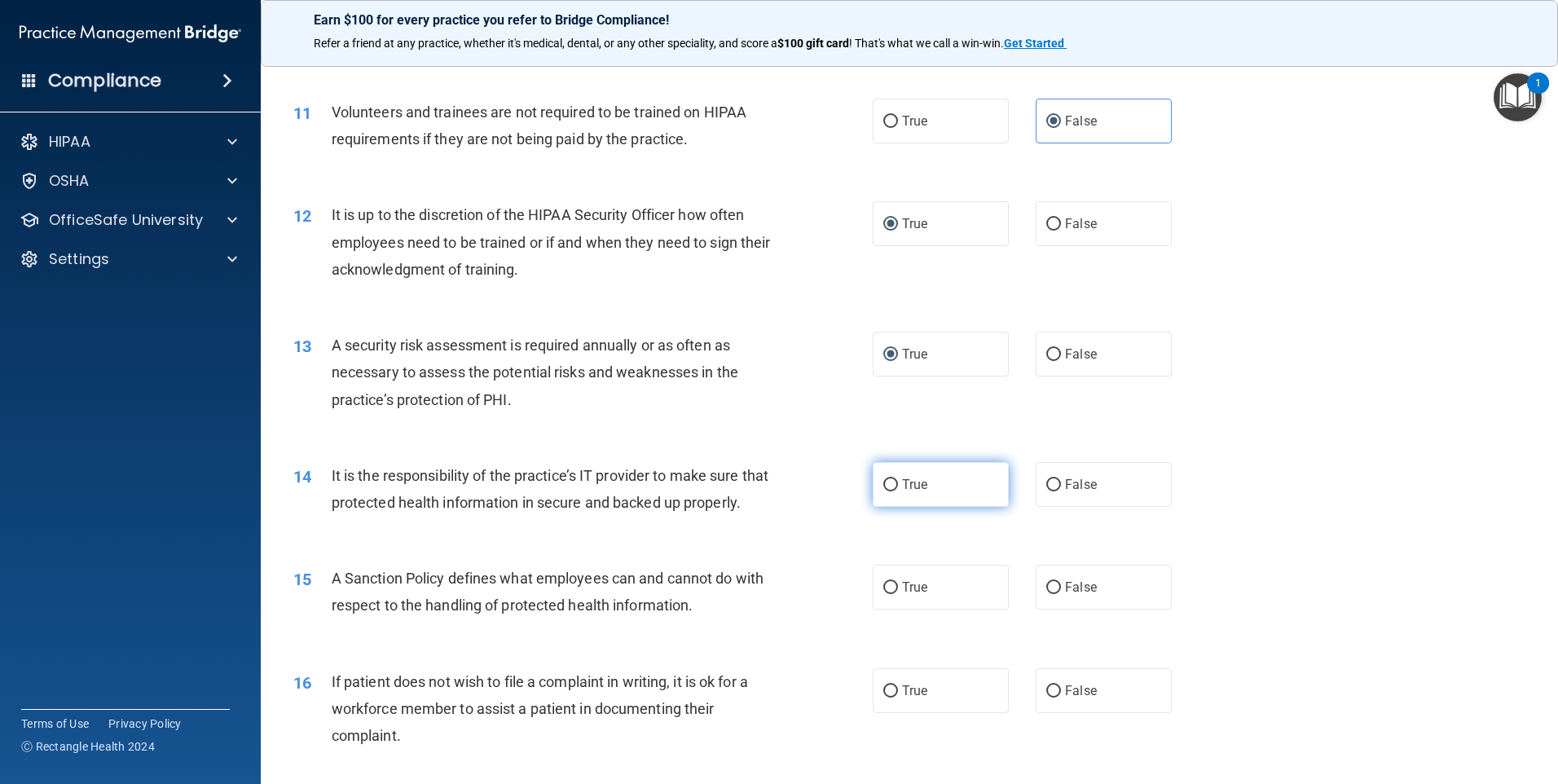
radio input "true"
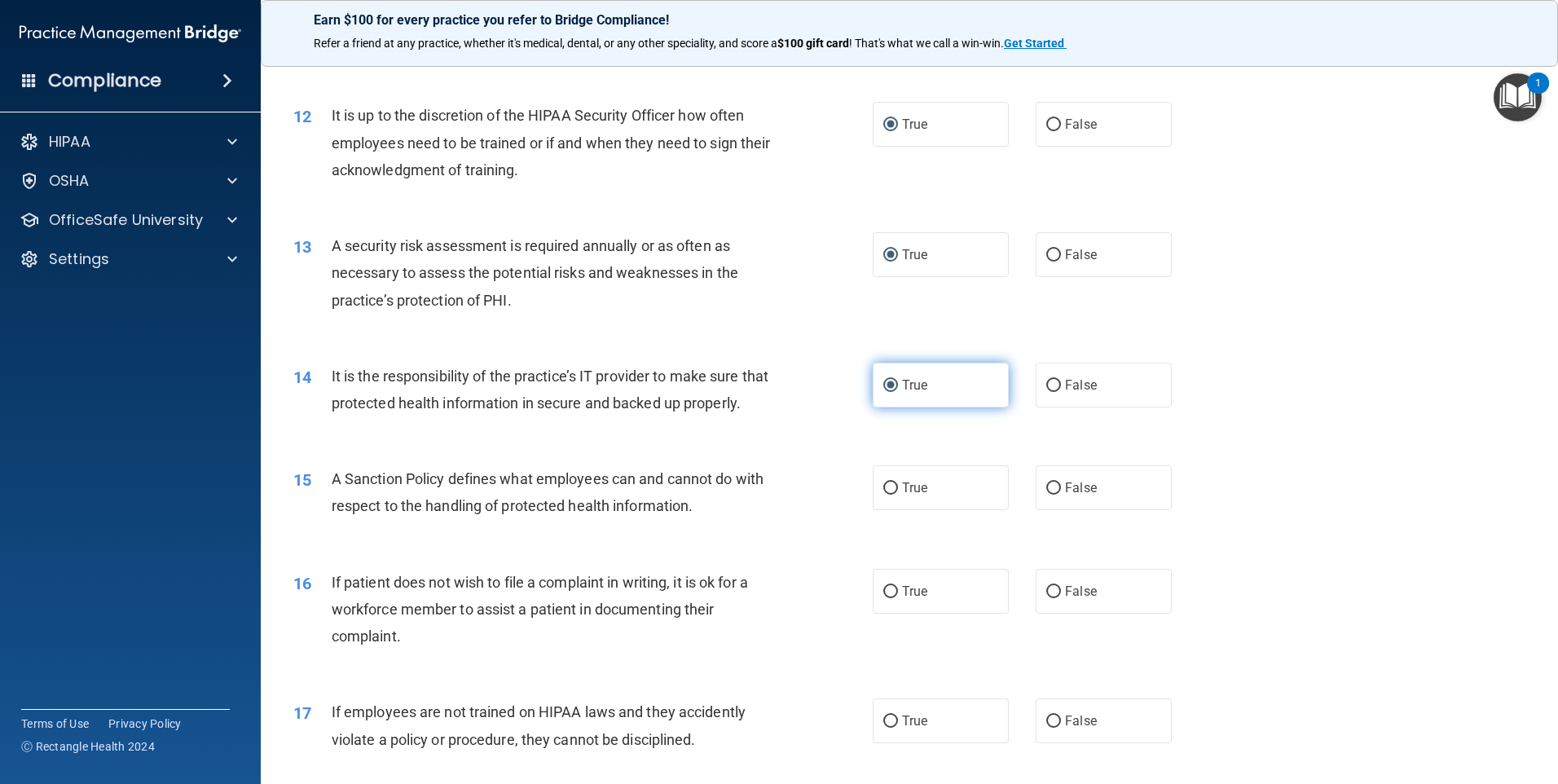
scroll to position [1629, 0]
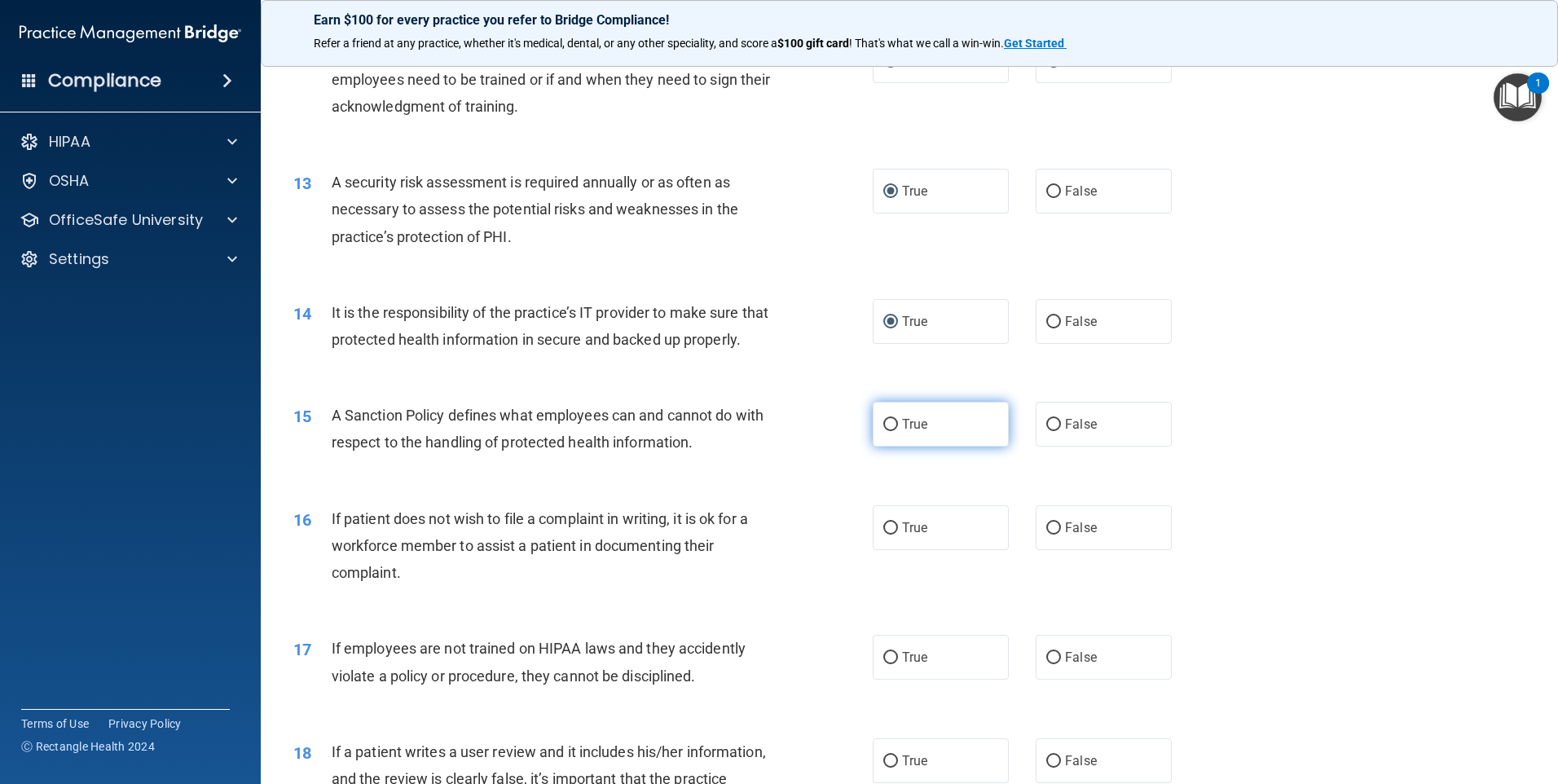
click at [889, 431] on input "True" at bounding box center [891, 424] width 15 height 13
radio input "true"
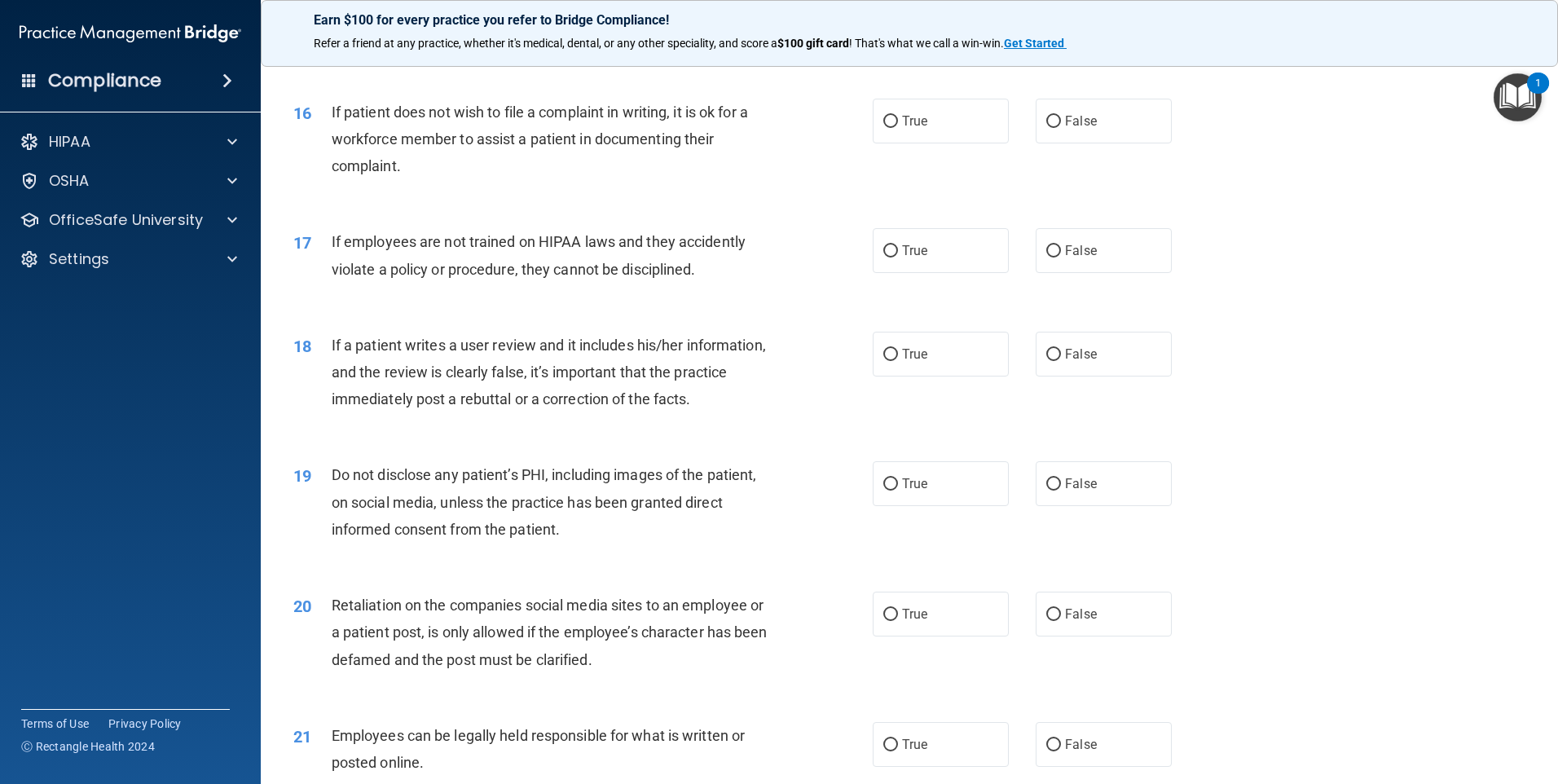
scroll to position [2037, 0]
click at [889, 127] on input "True" at bounding box center [891, 121] width 15 height 13
radio input "true"
click at [885, 256] on input "True" at bounding box center [891, 251] width 15 height 13
radio input "true"
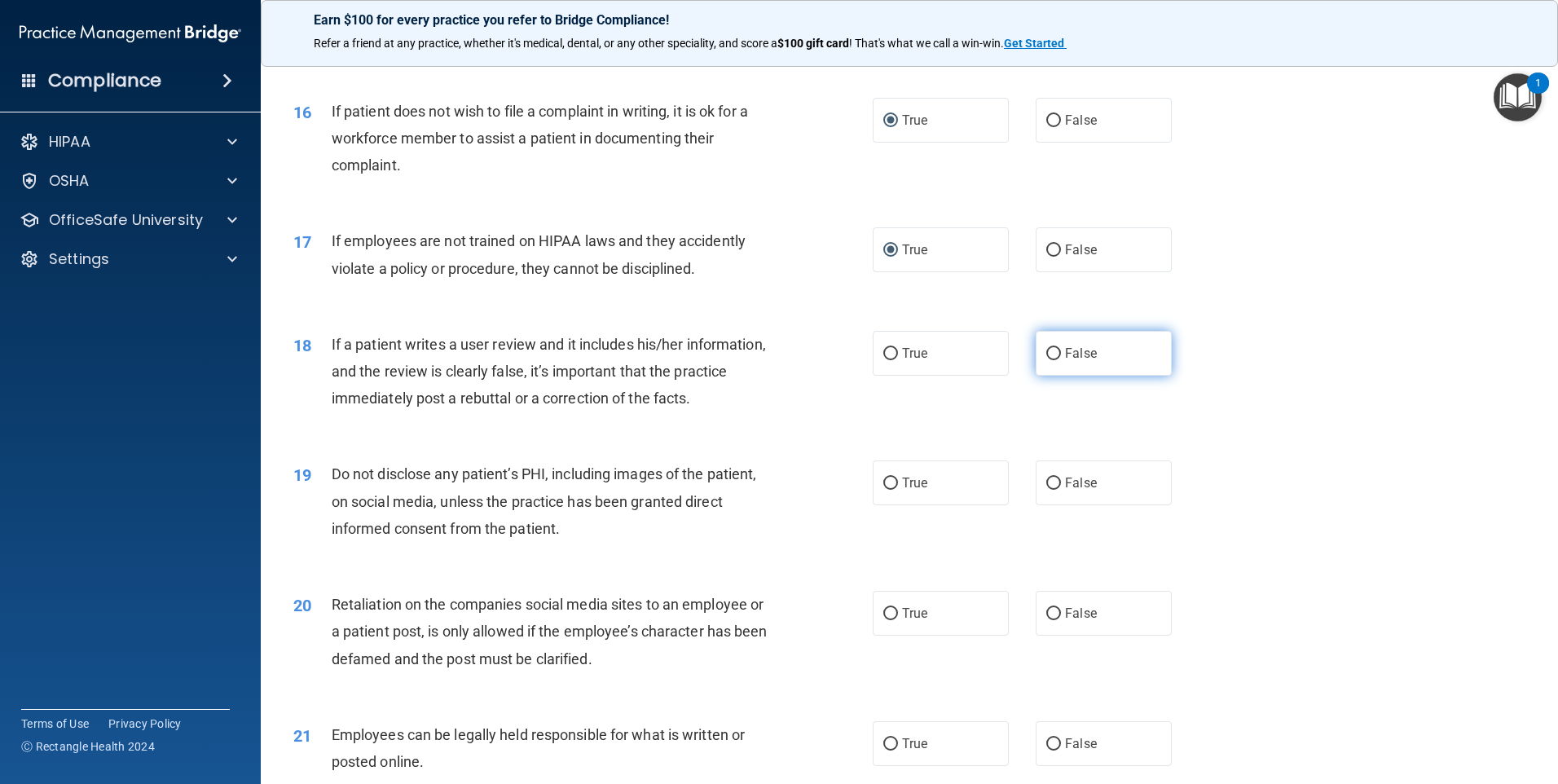
click at [1048, 360] on input "False" at bounding box center [1054, 354] width 15 height 13
radio input "true"
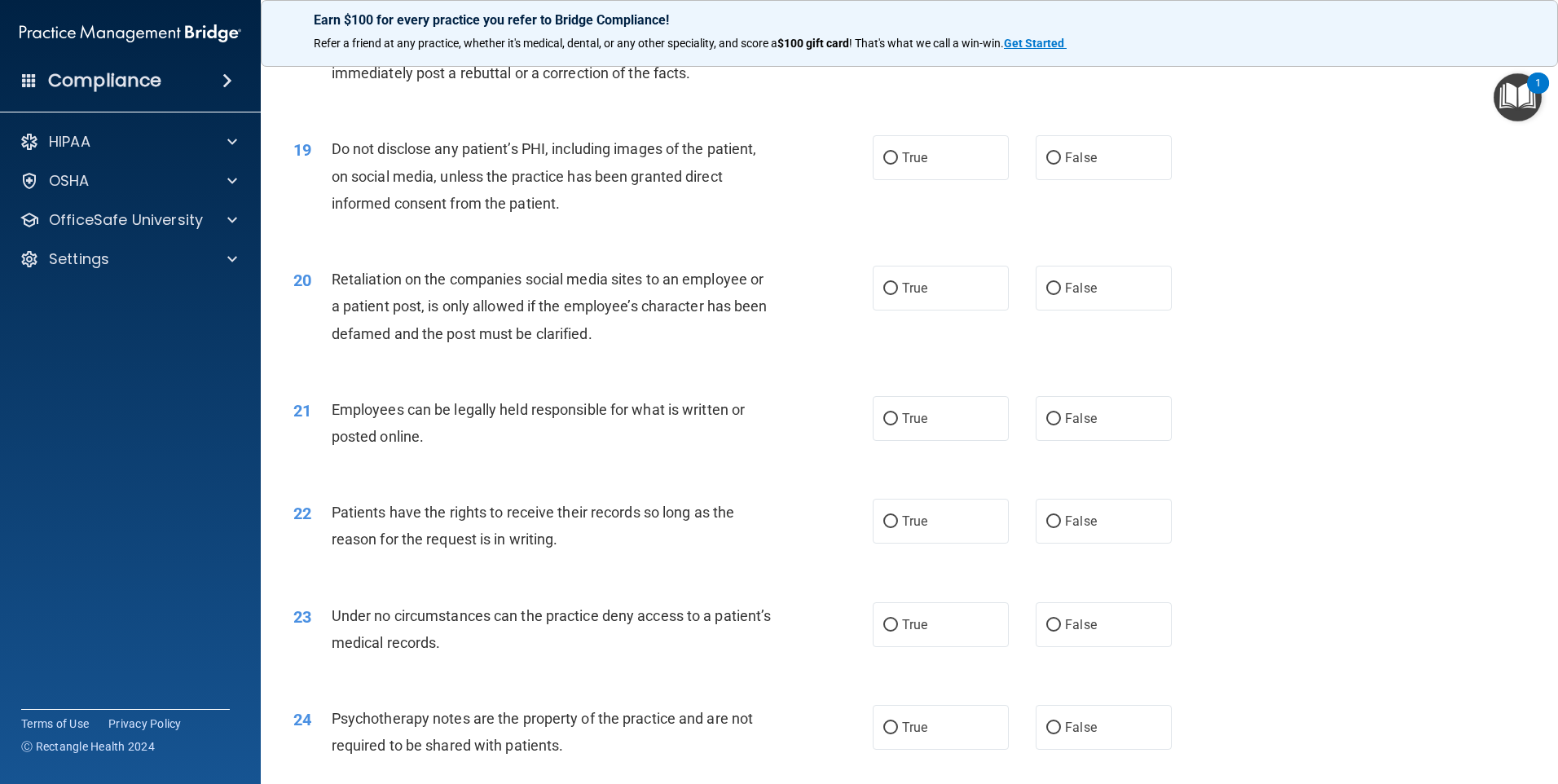
scroll to position [2363, 0]
click at [885, 164] on input "True" at bounding box center [891, 157] width 15 height 13
radio input "true"
click at [1051, 294] on input "False" at bounding box center [1054, 288] width 15 height 13
radio input "true"
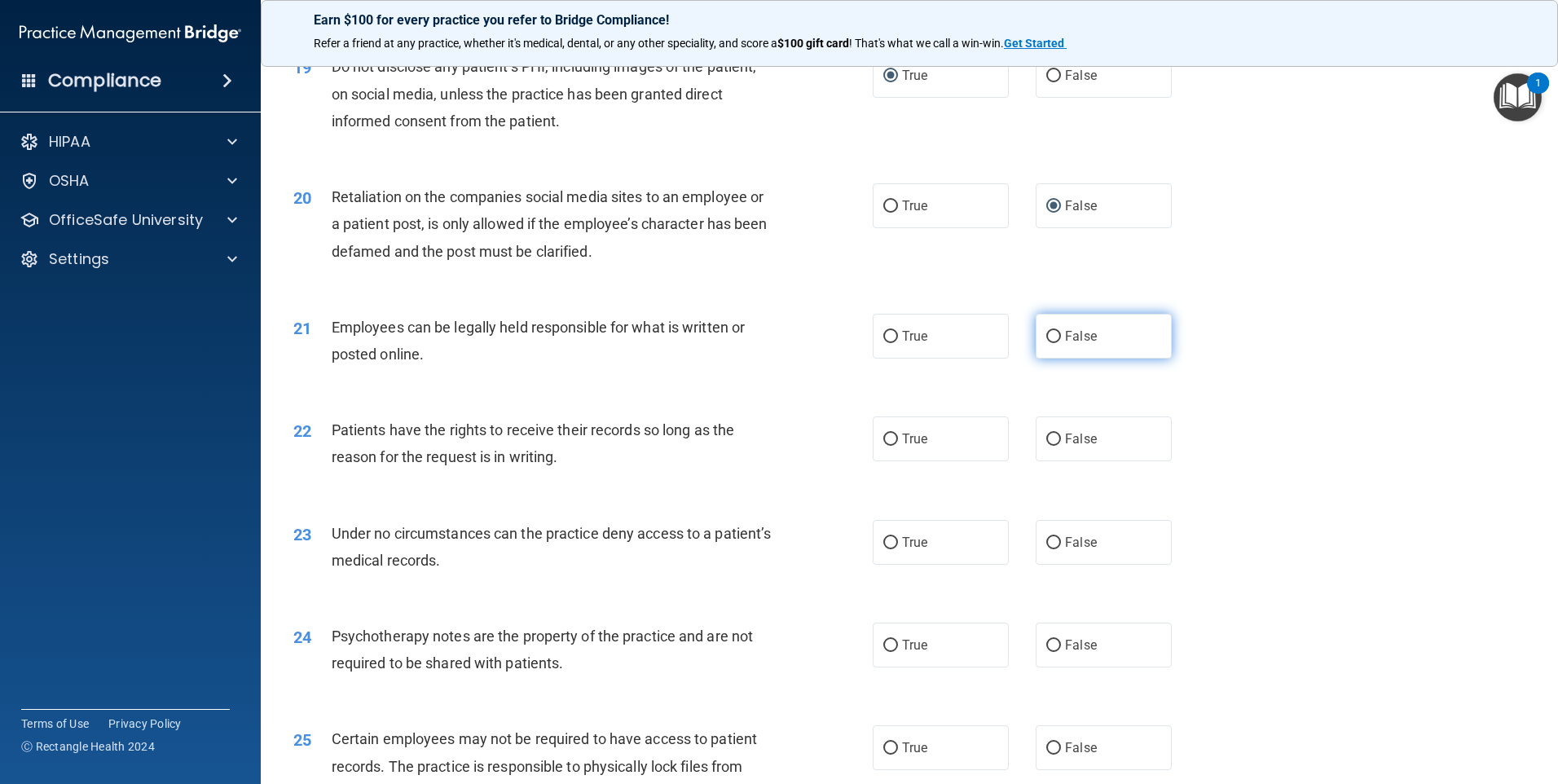
scroll to position [2526, 0]
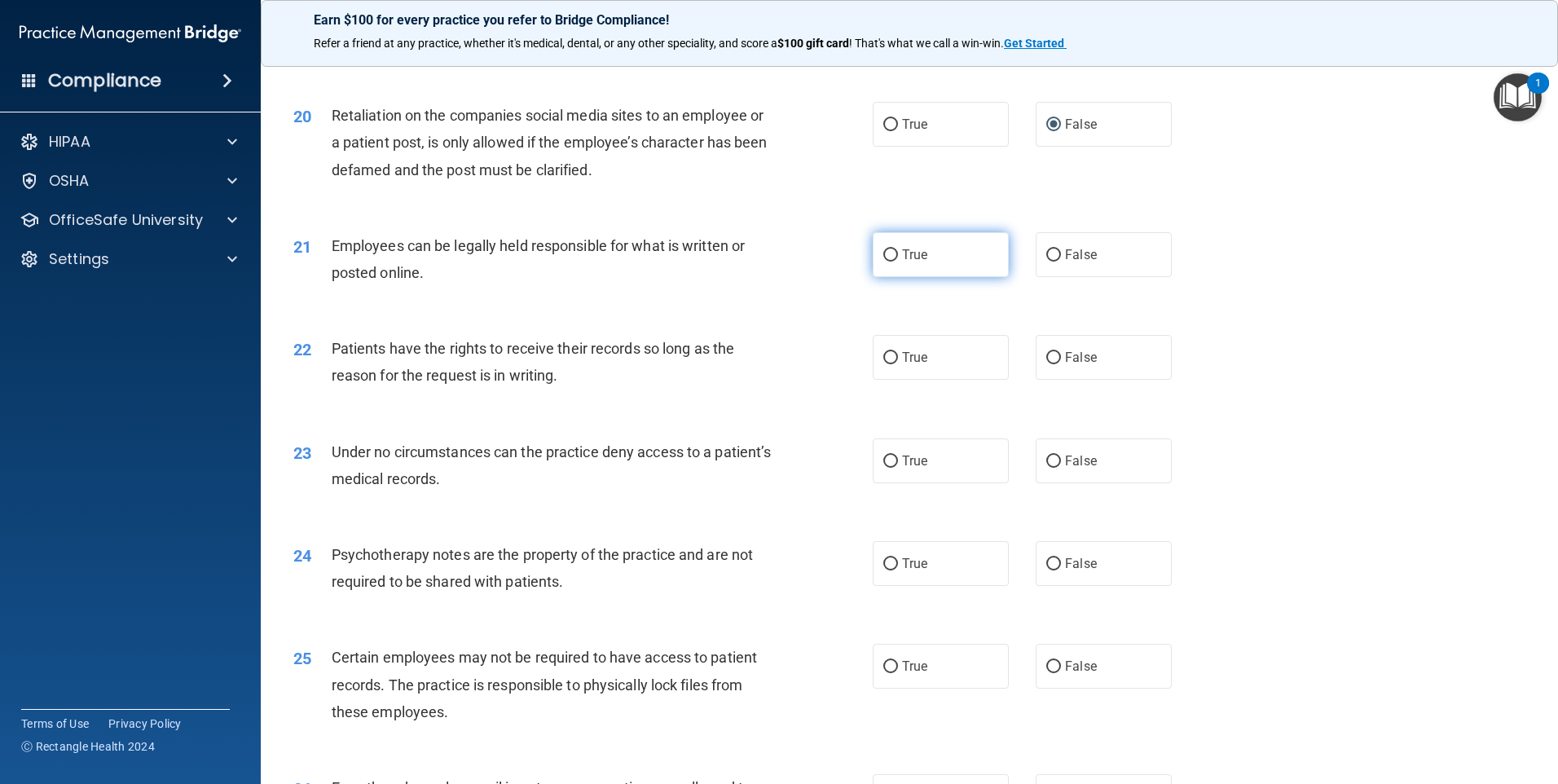
click at [895, 277] on label "True" at bounding box center [941, 255] width 137 height 45
click at [895, 261] on input "True" at bounding box center [891, 255] width 15 height 13
radio input "true"
click at [891, 364] on input "True" at bounding box center [891, 358] width 15 height 13
radio input "true"
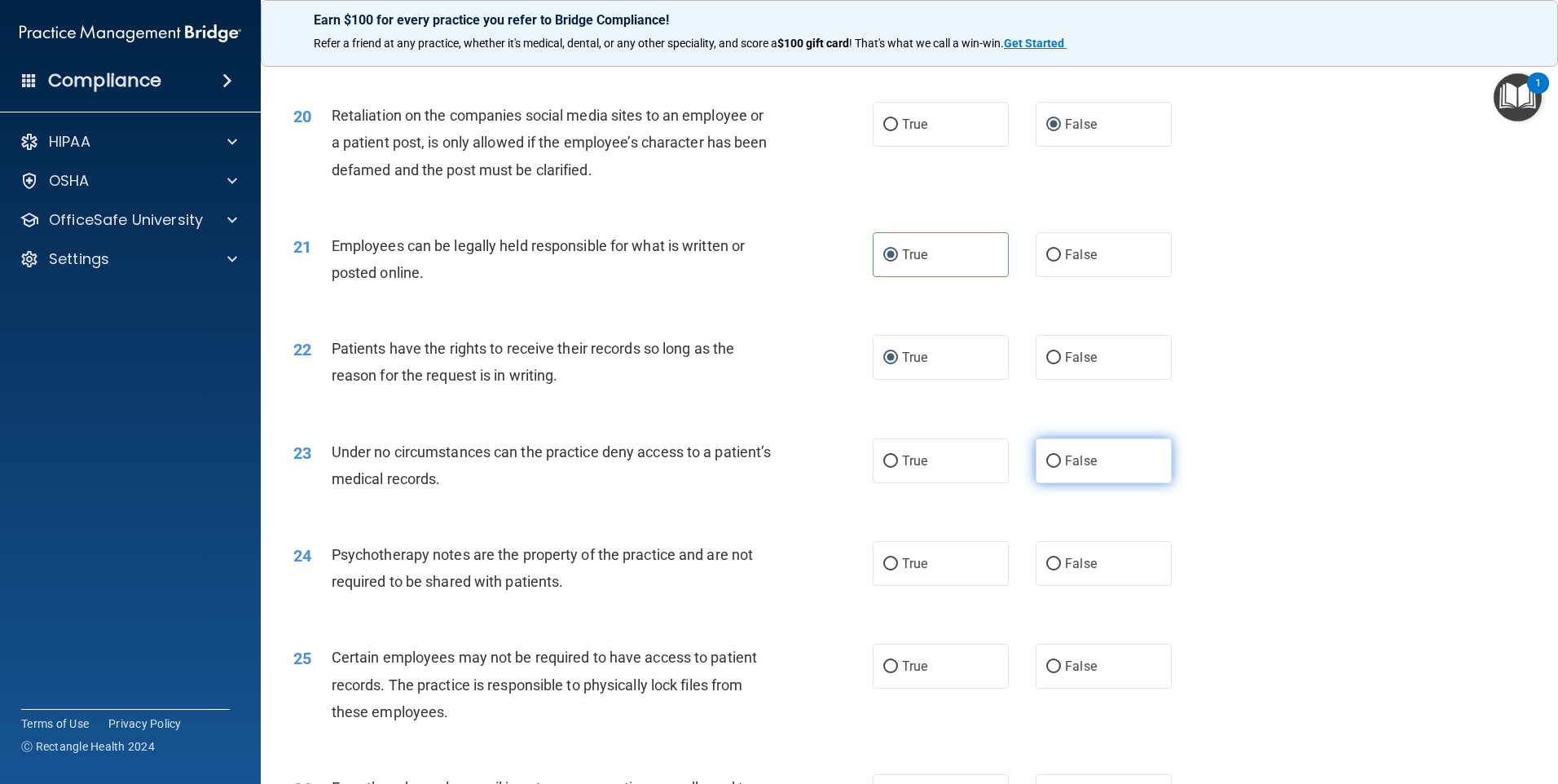
click at [1047, 468] on input "False" at bounding box center [1054, 461] width 15 height 13
radio input "true"
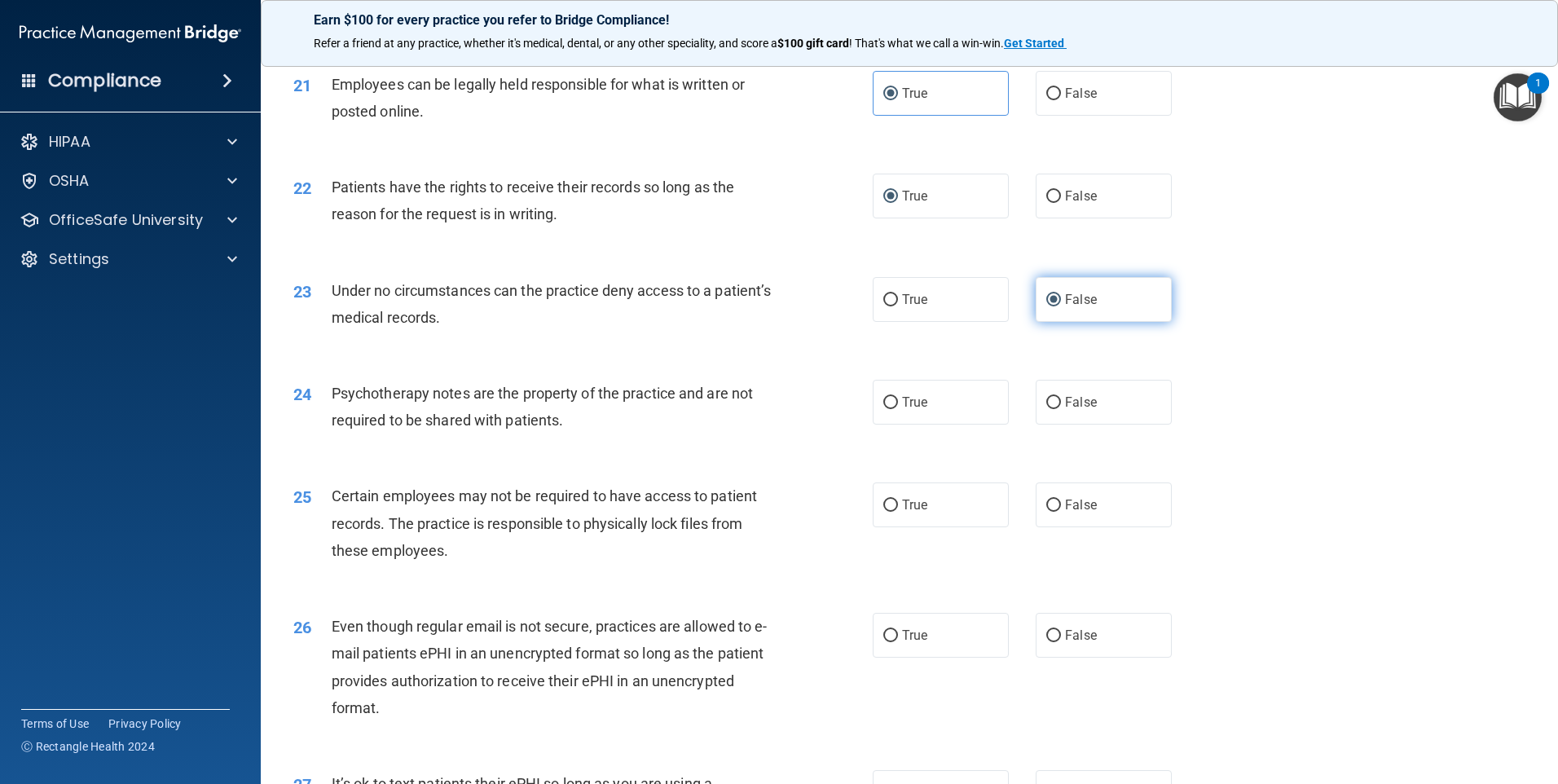
scroll to position [2688, 0]
click at [884, 408] on input "True" at bounding box center [891, 401] width 15 height 13
radio input "true"
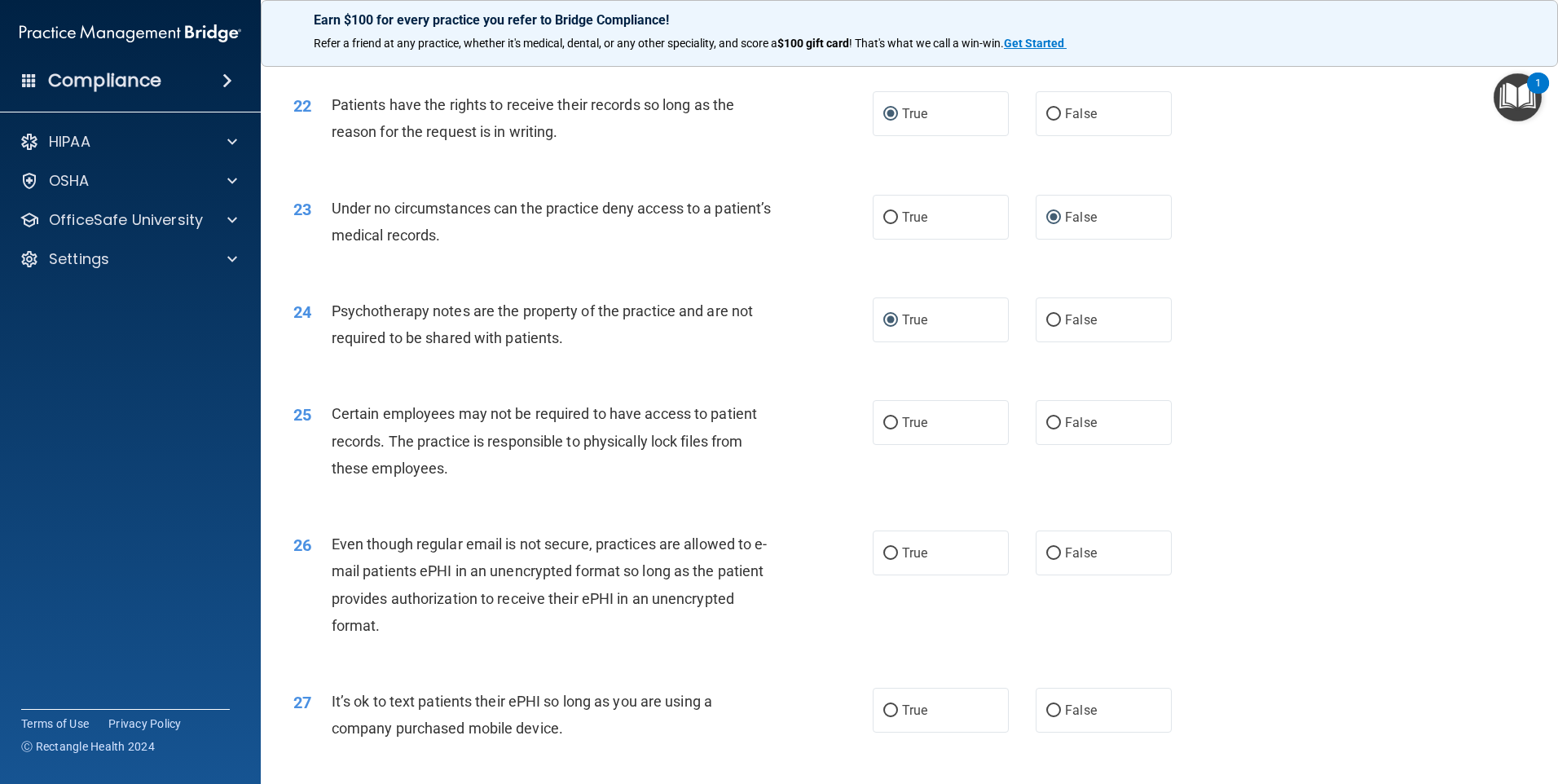
scroll to position [2851, 0]
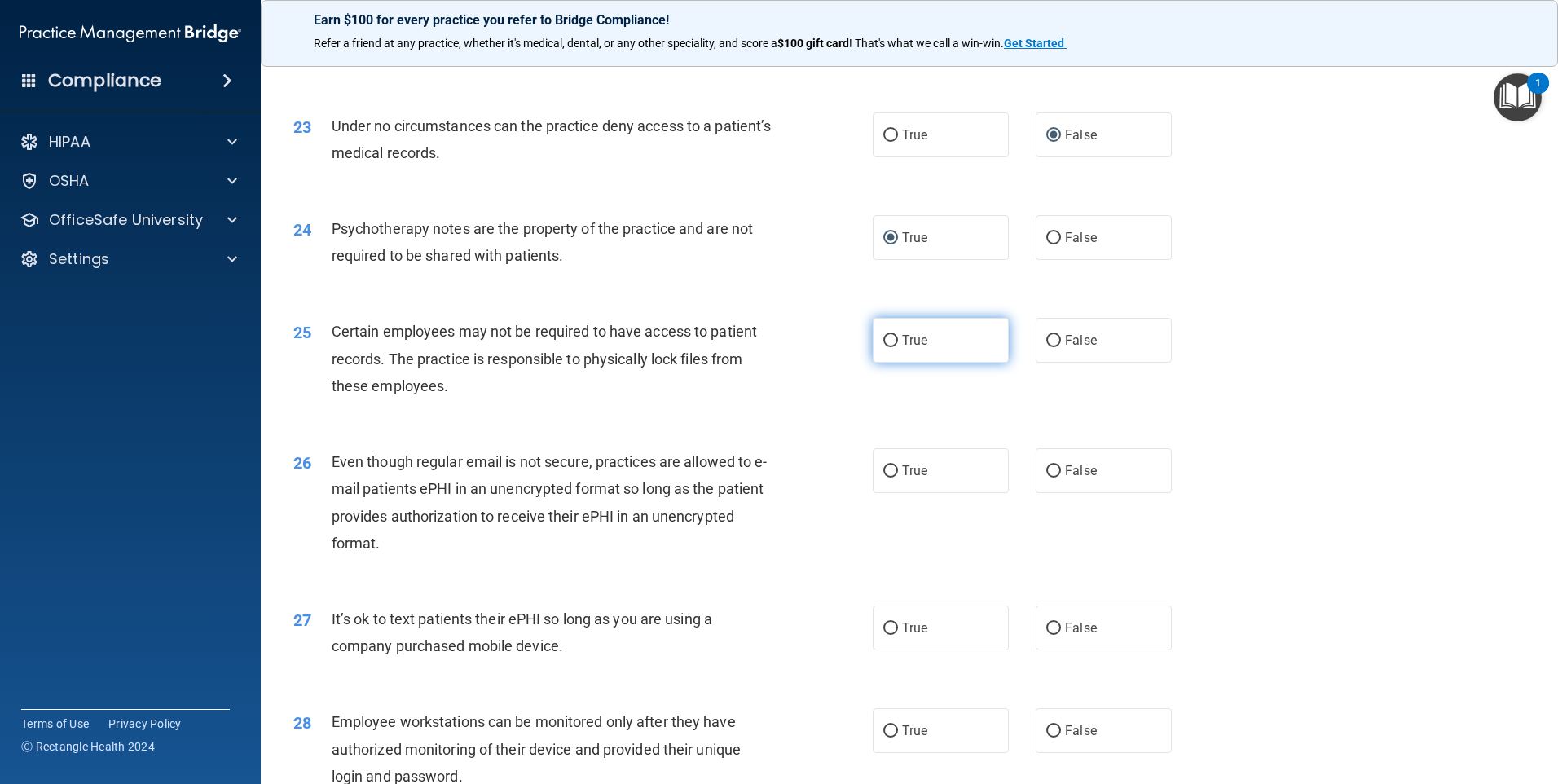
click at [884, 347] on input "True" at bounding box center [891, 340] width 15 height 13
radio input "true"
click at [1048, 478] on input "False" at bounding box center [1054, 471] width 15 height 13
radio input "true"
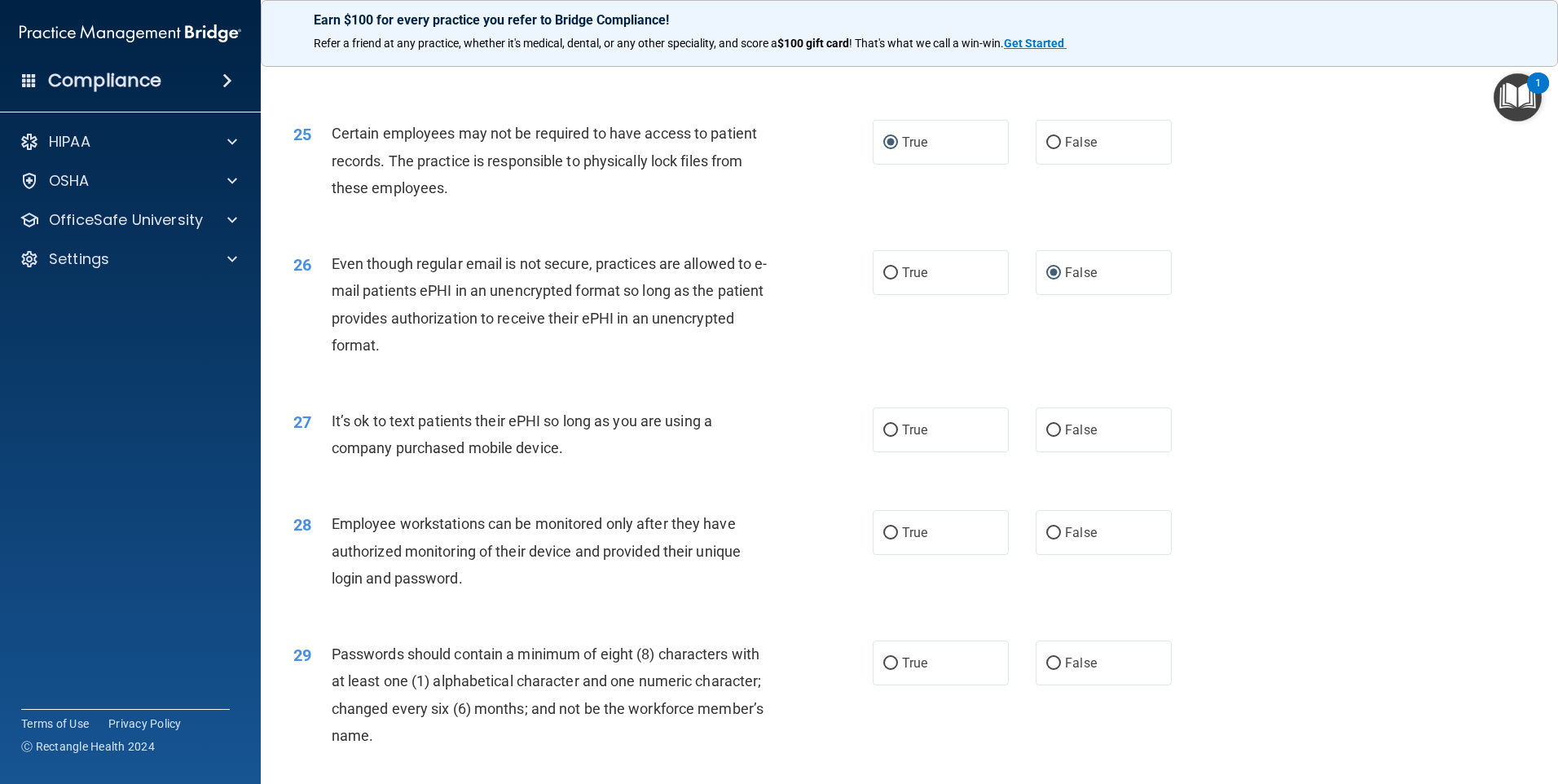
scroll to position [3096, 0]
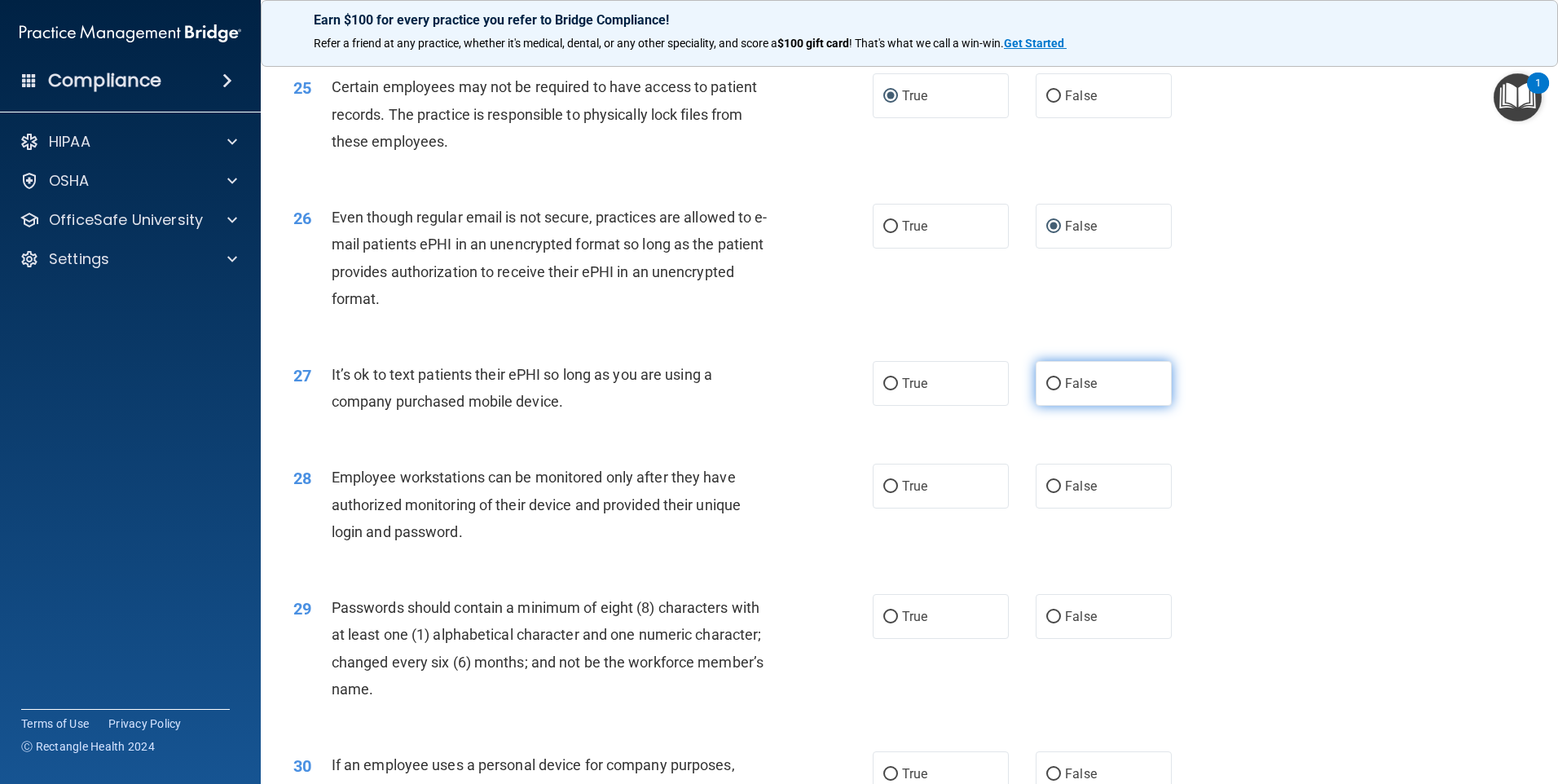
click at [1047, 390] on input "False" at bounding box center [1054, 384] width 15 height 13
radio input "true"
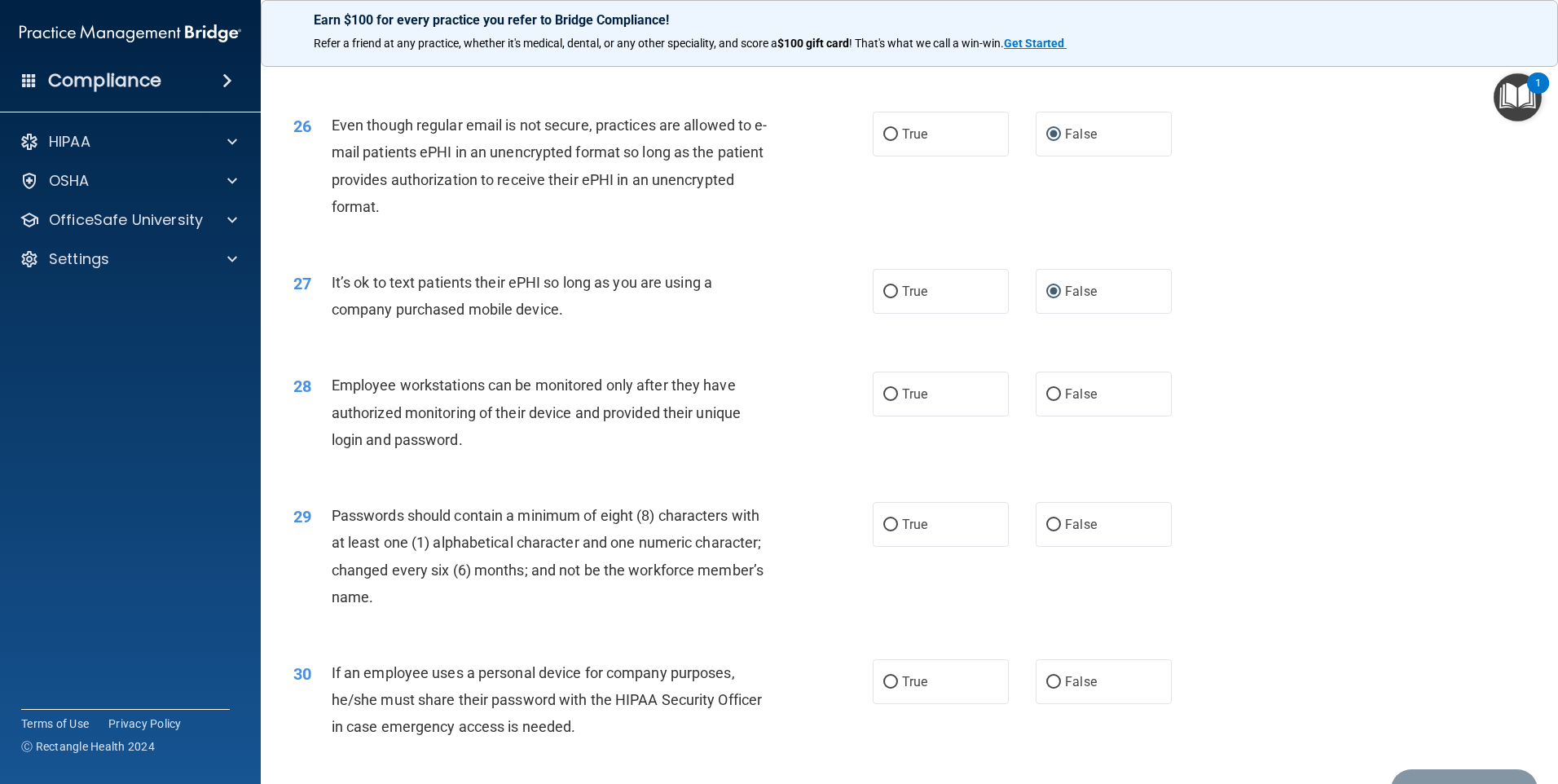
scroll to position [3259, 0]
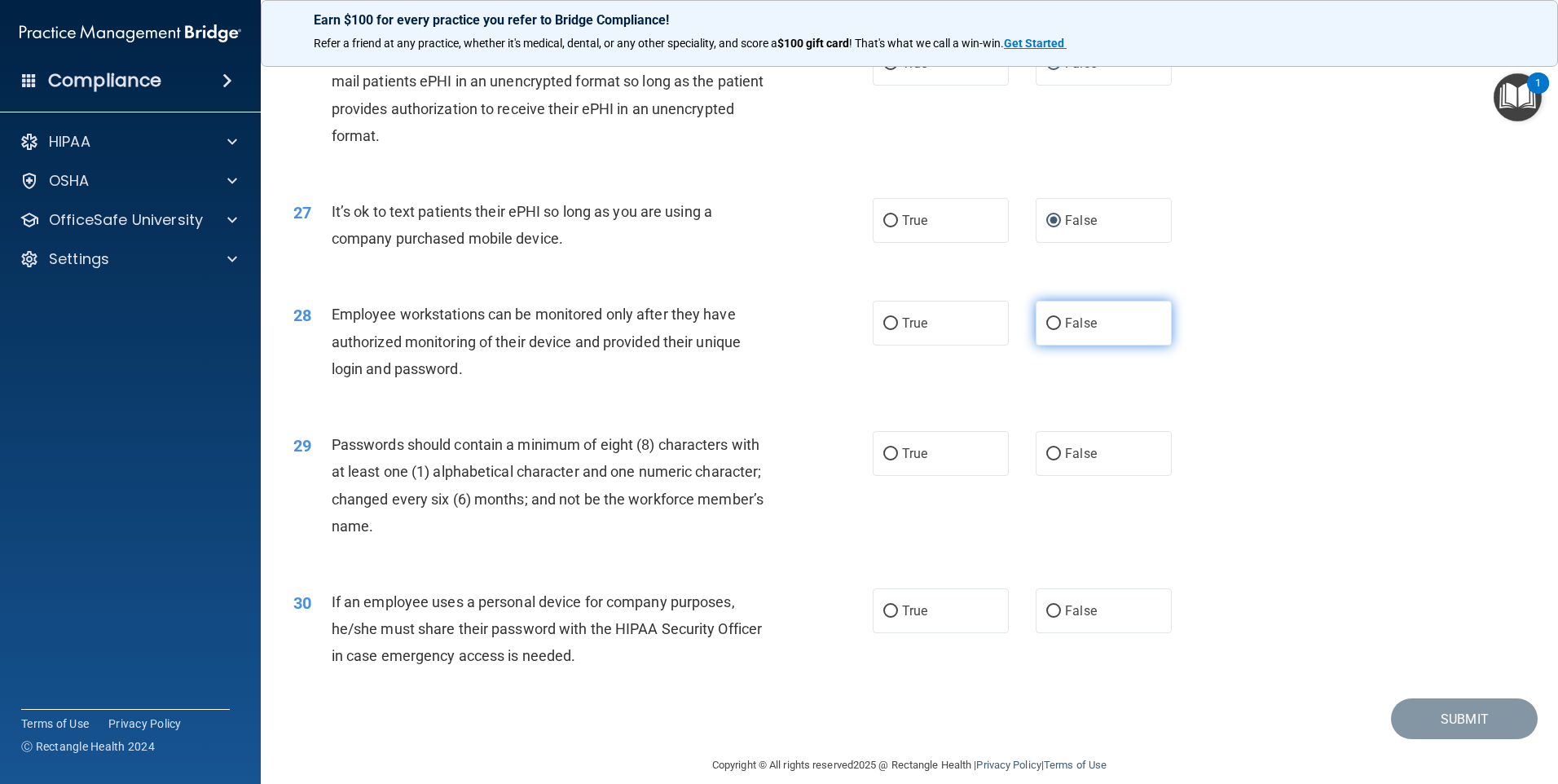
click at [1047, 330] on input "False" at bounding box center [1054, 324] width 15 height 13
radio input "true"
click at [884, 460] on input "True" at bounding box center [891, 453] width 15 height 13
radio input "true"
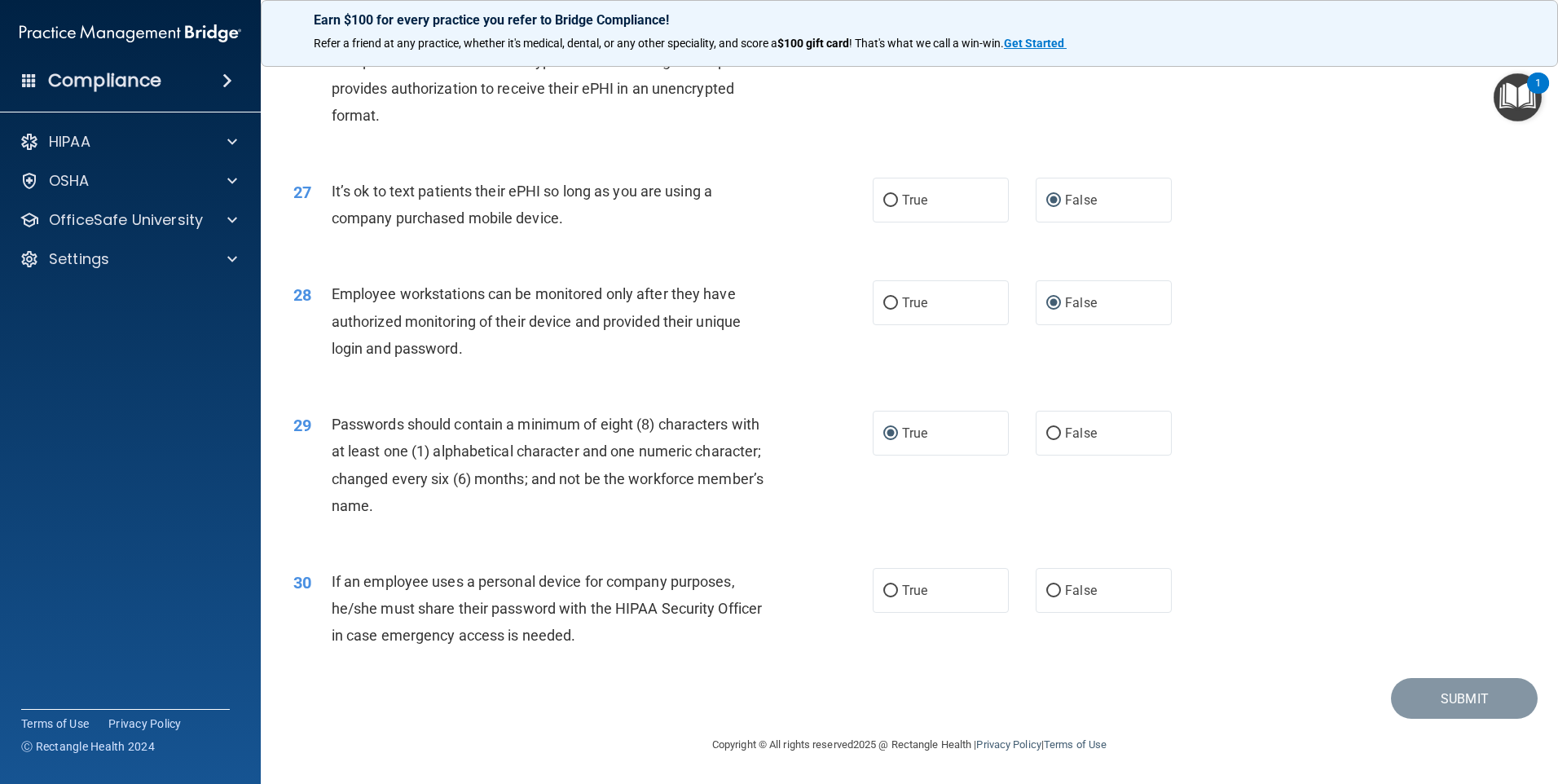
scroll to position [3307, 0]
click at [1047, 590] on input "False" at bounding box center [1054, 591] width 15 height 13
radio input "true"
click at [1440, 707] on button "Submit" at bounding box center [1464, 698] width 146 height 42
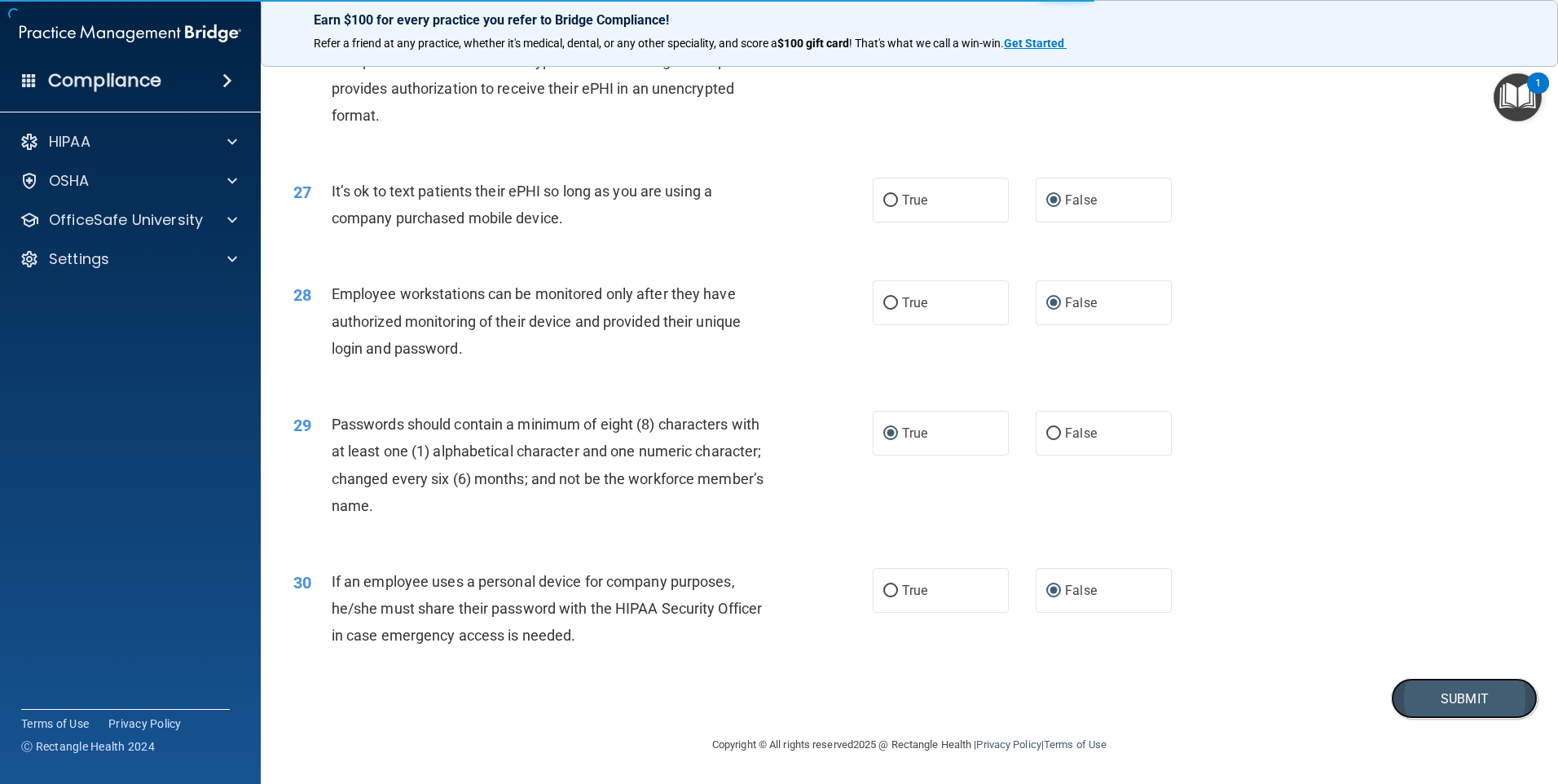
click at [1444, 698] on button "Submit" at bounding box center [1464, 698] width 146 height 42
